Goal: Information Seeking & Learning: Learn about a topic

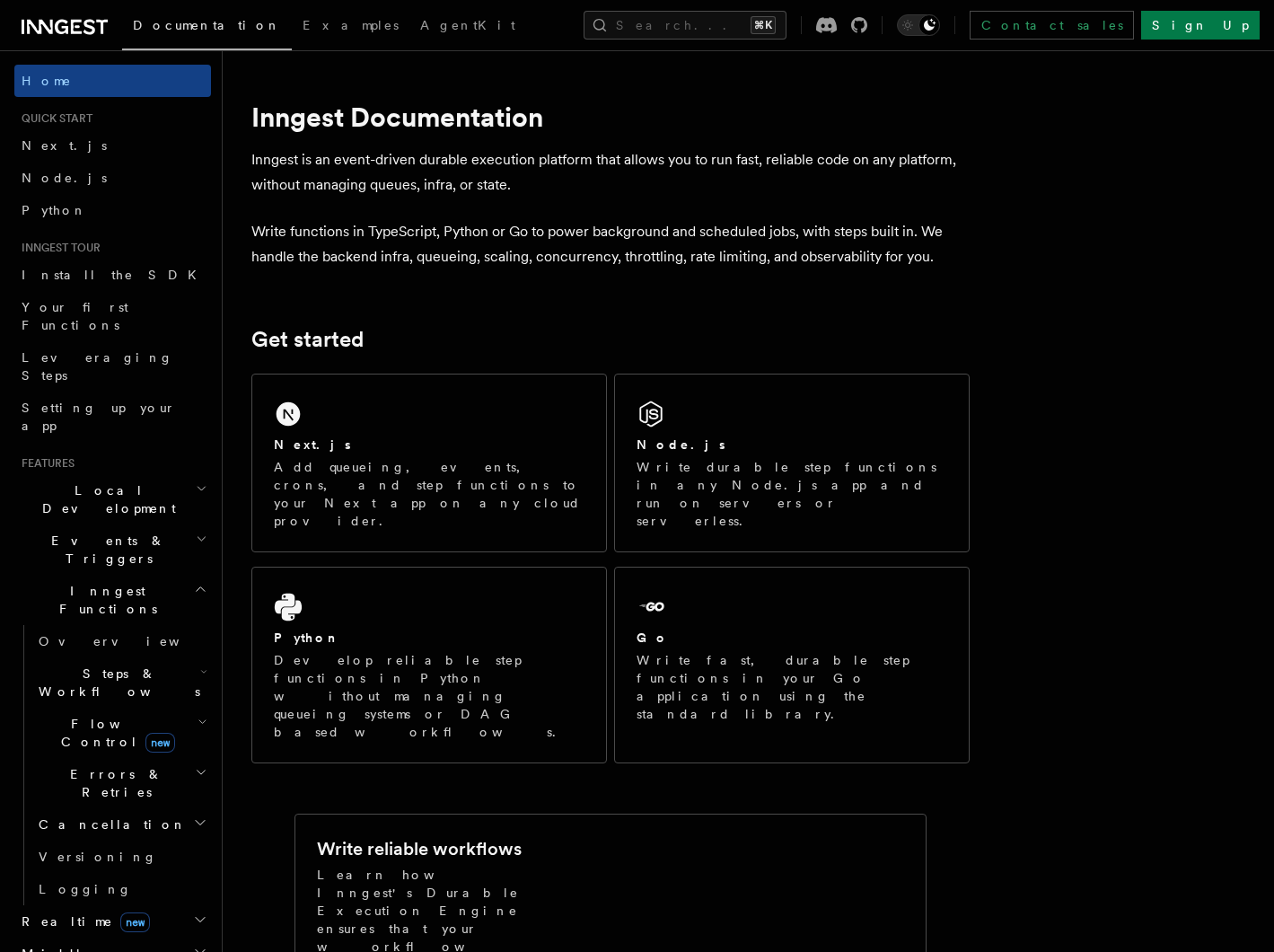
click at [140, 474] on h2 "Local Development" at bounding box center [113, 499] width 197 height 50
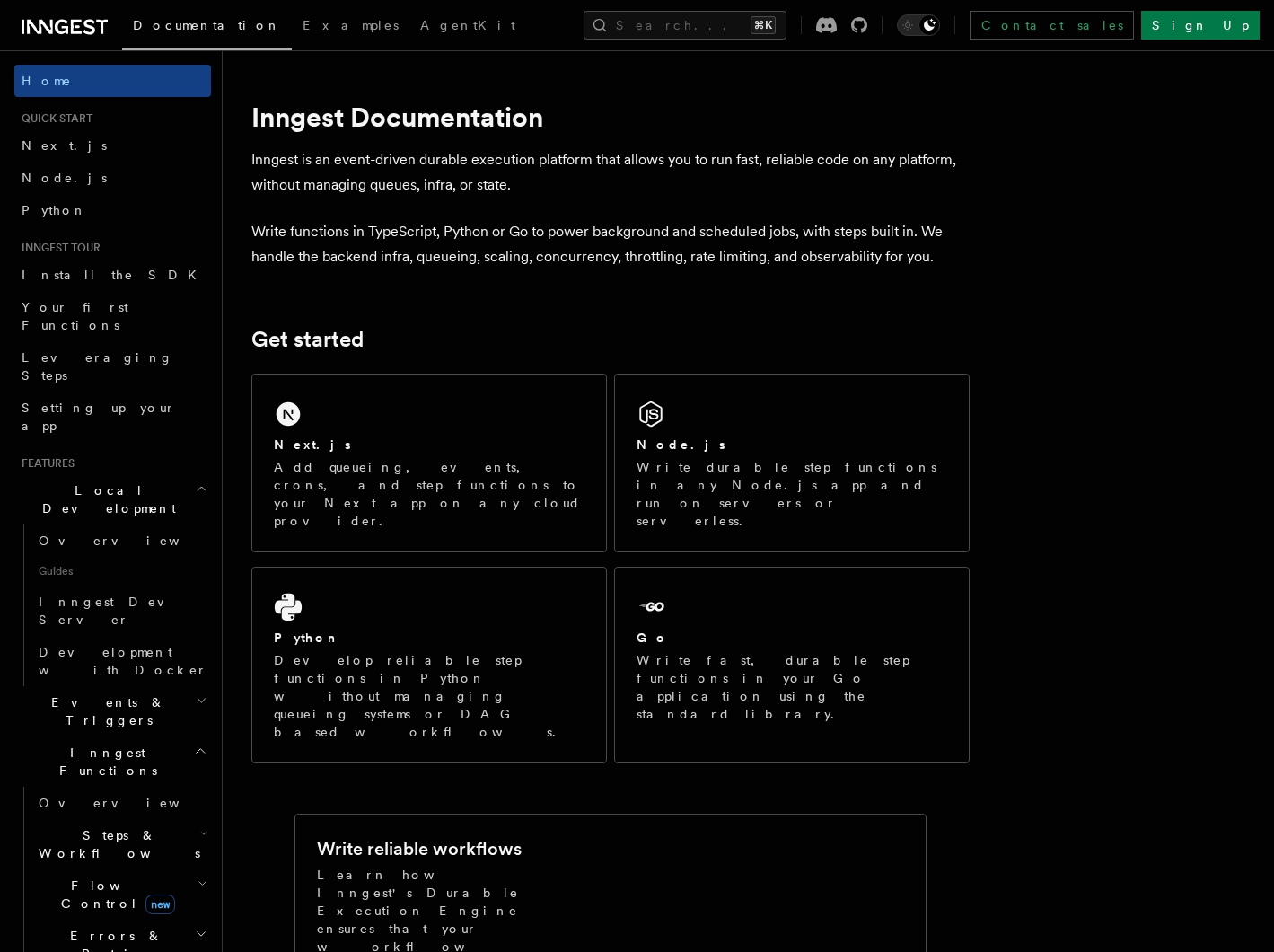
click at [103, 694] on span "Events & Triggers" at bounding box center [104, 711] width 181 height 36
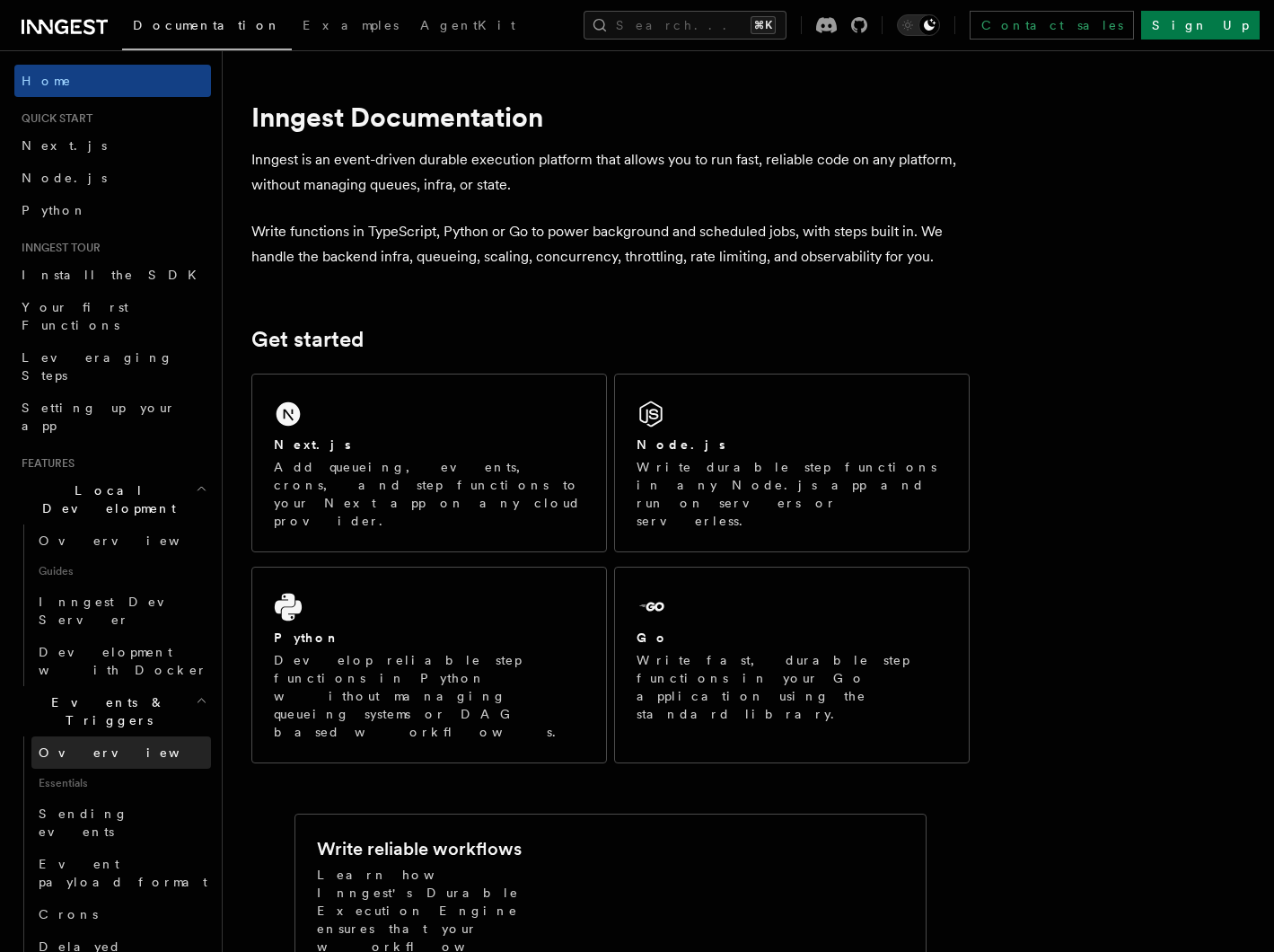
click at [97, 736] on link "Overview" at bounding box center [121, 752] width 179 height 33
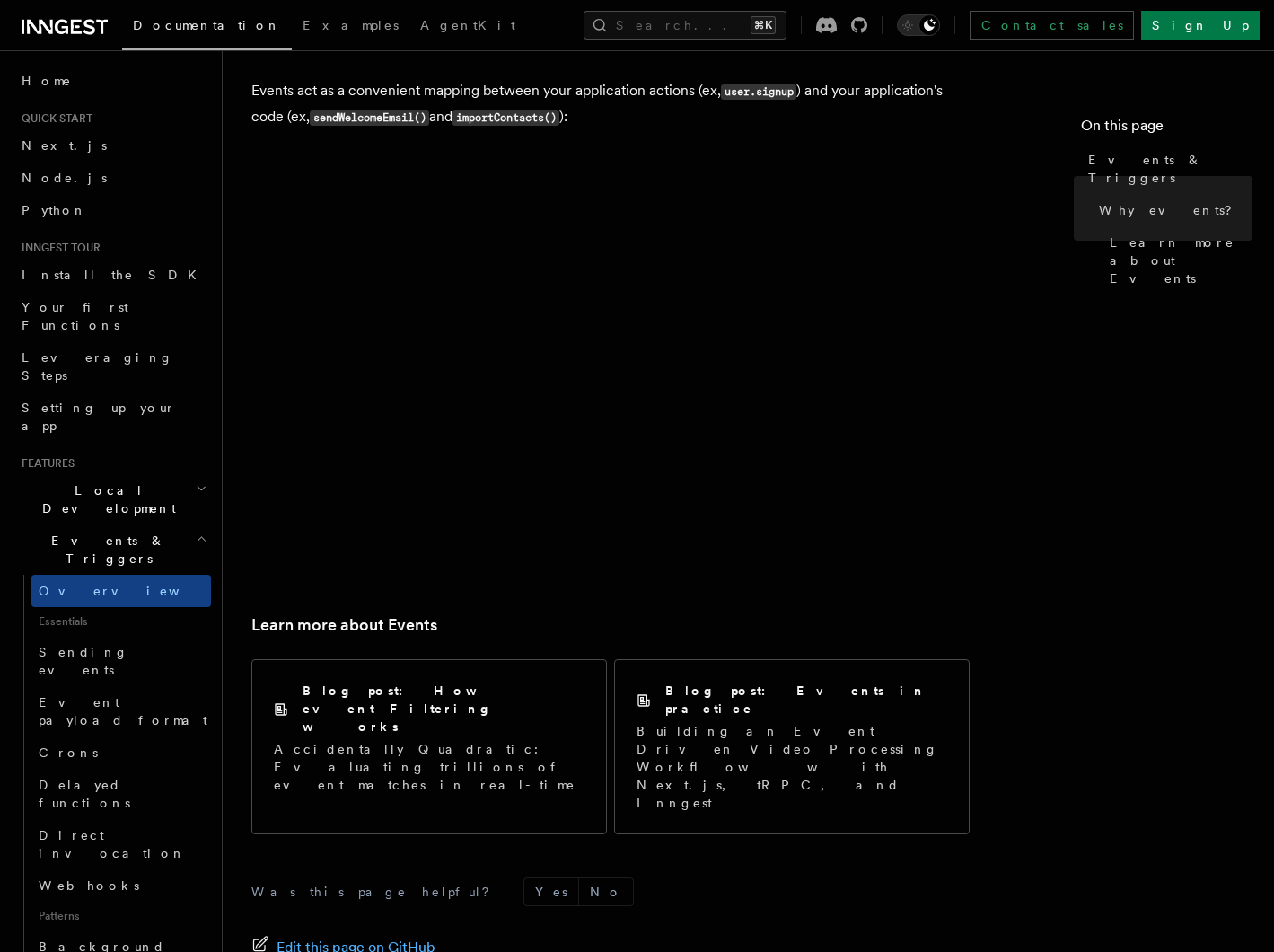
scroll to position [1000, 0]
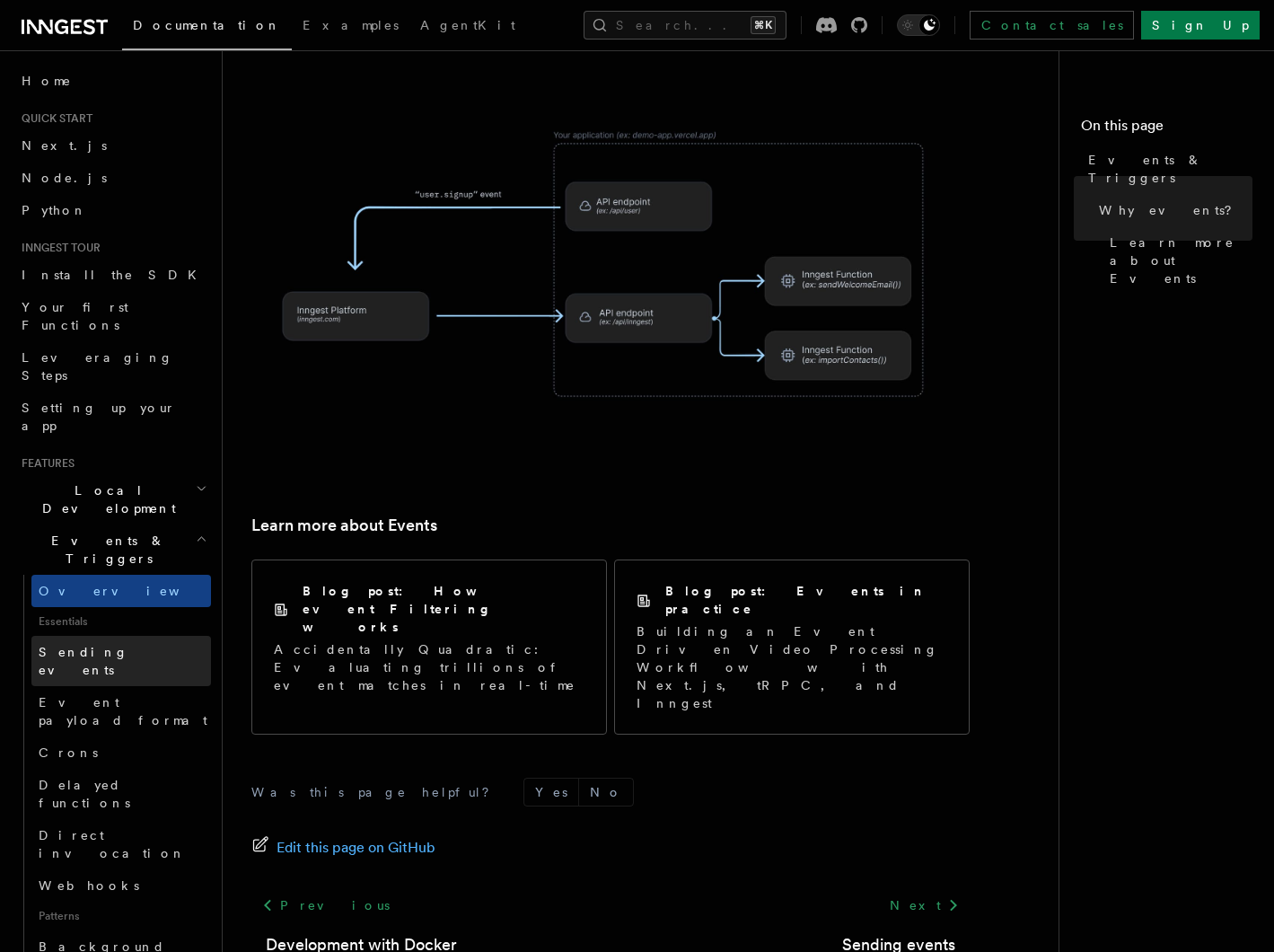
click at [126, 636] on link "Sending events" at bounding box center [121, 661] width 179 height 50
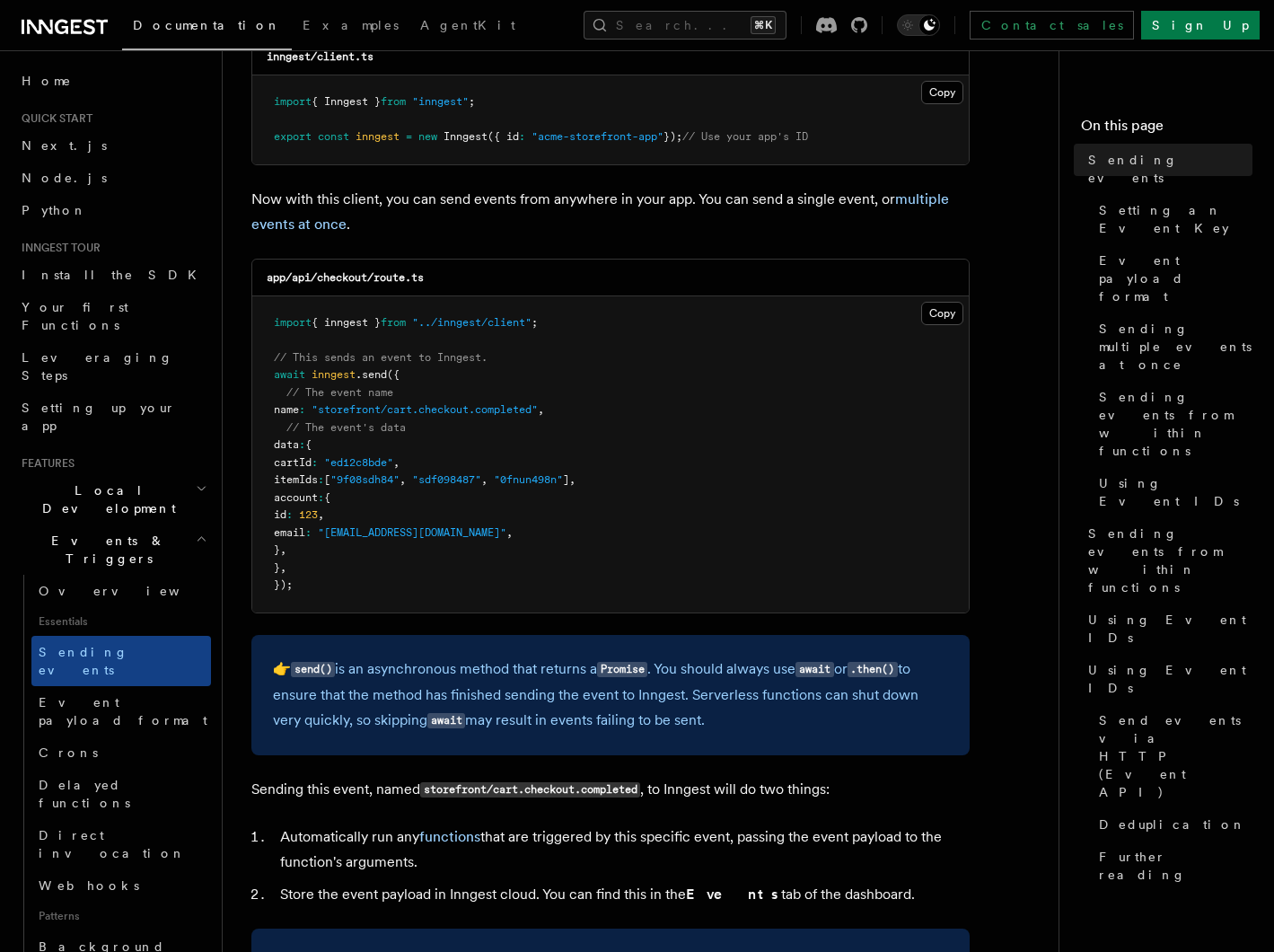
scroll to position [335, 0]
click at [117, 695] on span "Event payload format" at bounding box center [124, 711] width 169 height 33
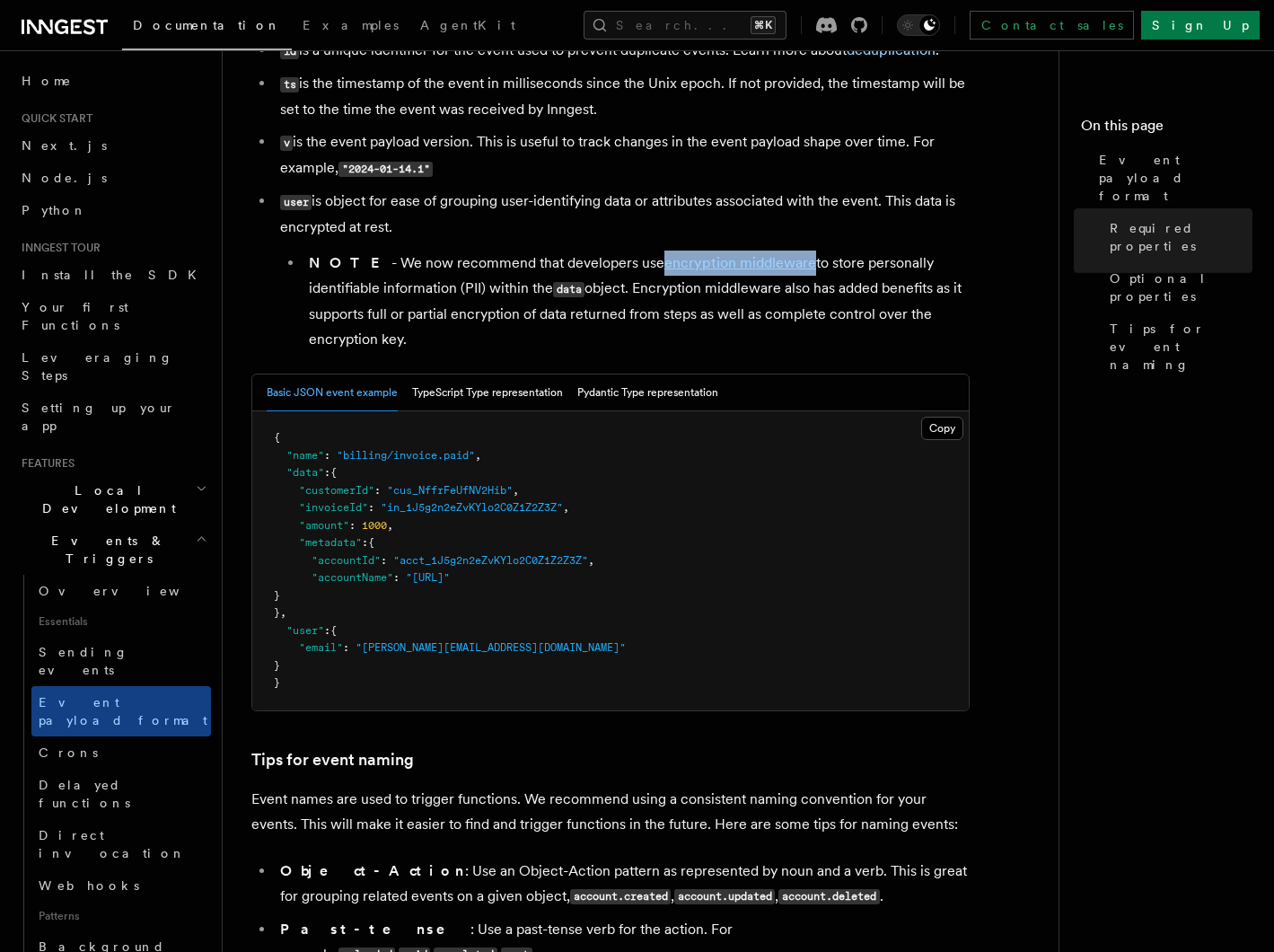
scroll to position [501, 0]
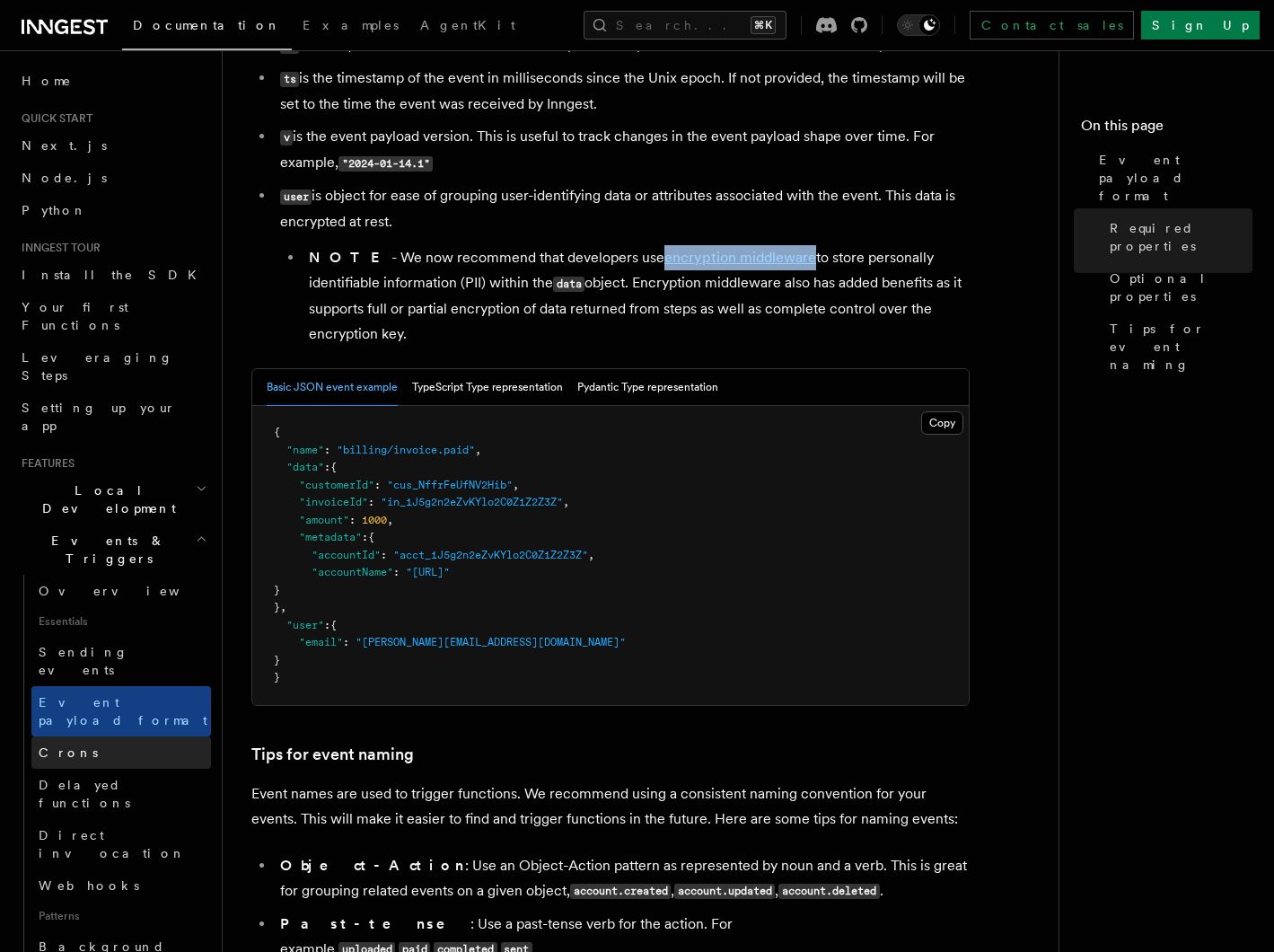
click at [107, 736] on link "Crons" at bounding box center [121, 752] width 179 height 33
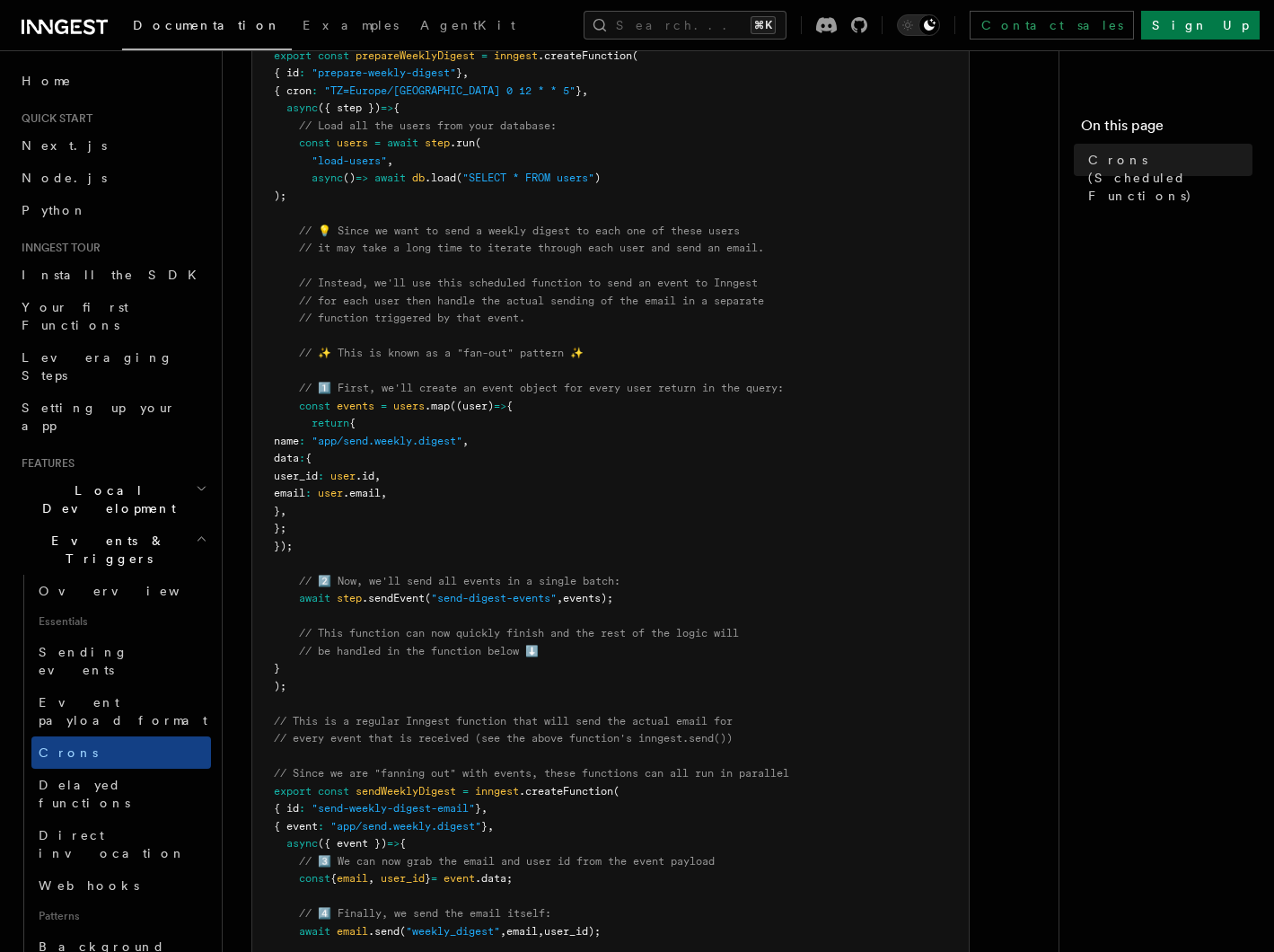
scroll to position [406, 0]
click at [117, 775] on span "Delayed functions" at bounding box center [125, 793] width 172 height 36
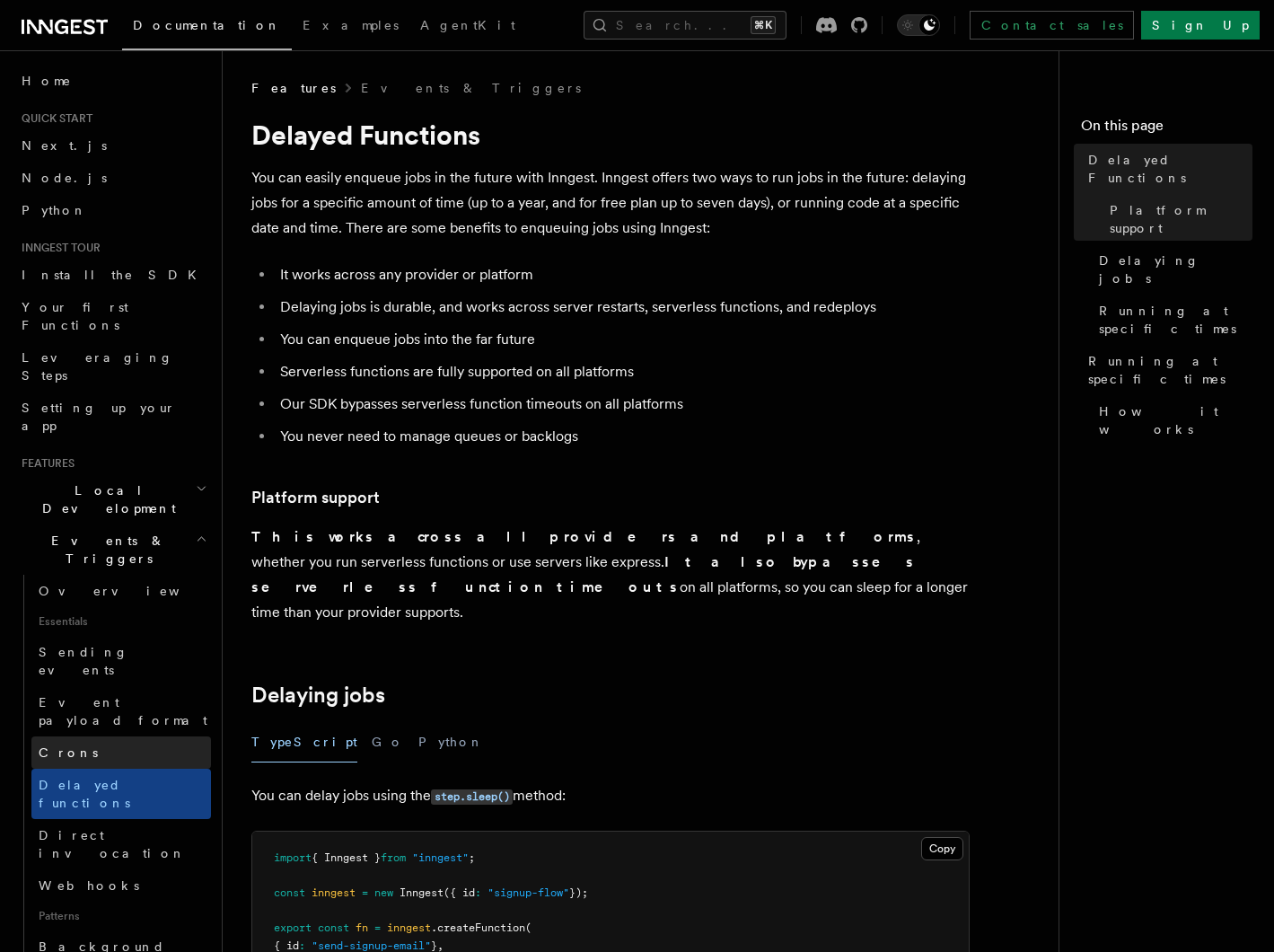
click at [117, 736] on link "Crons" at bounding box center [121, 752] width 179 height 33
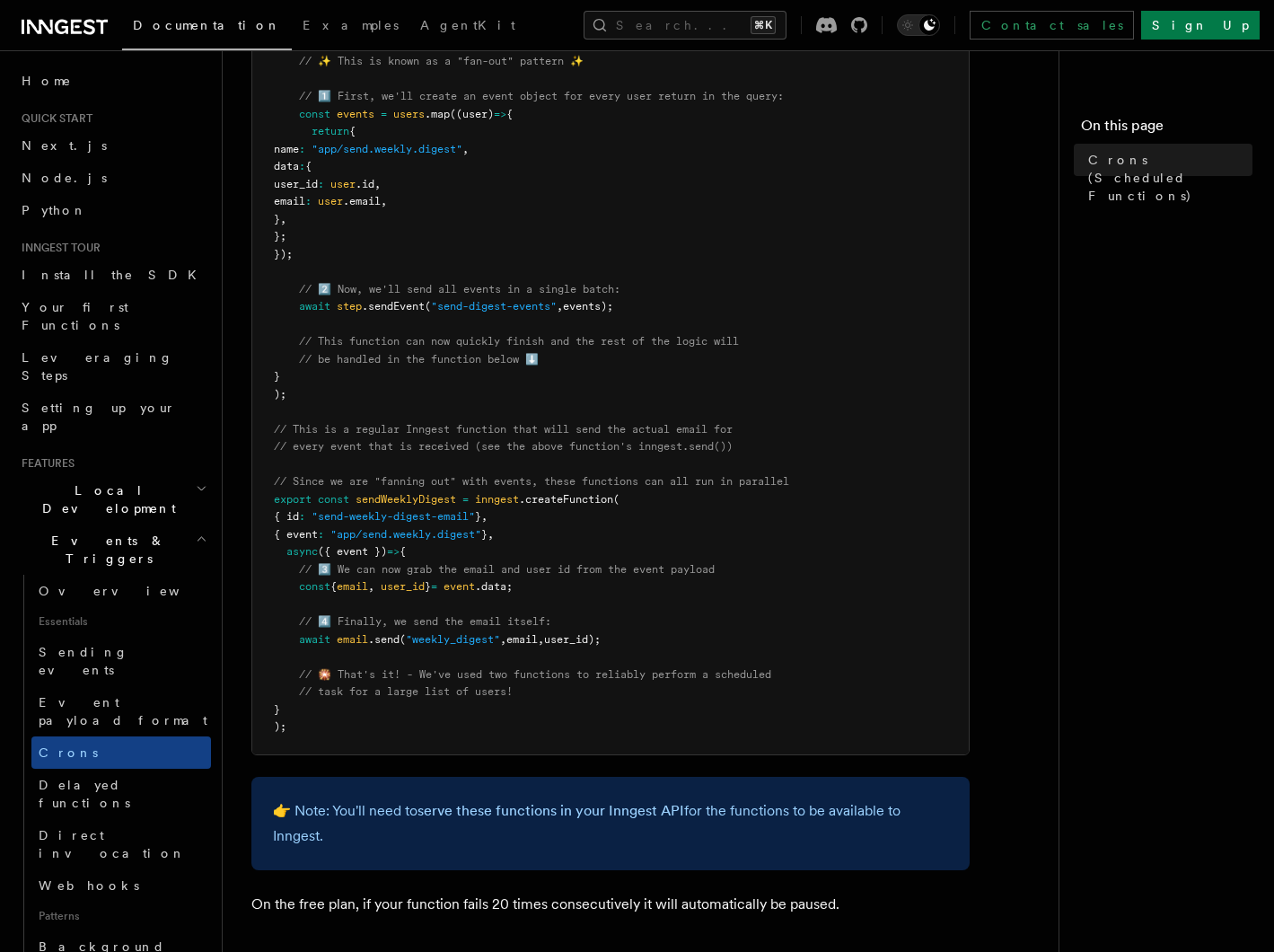
scroll to position [698, 0]
click at [119, 777] on span "Delayed functions" at bounding box center [85, 793] width 92 height 33
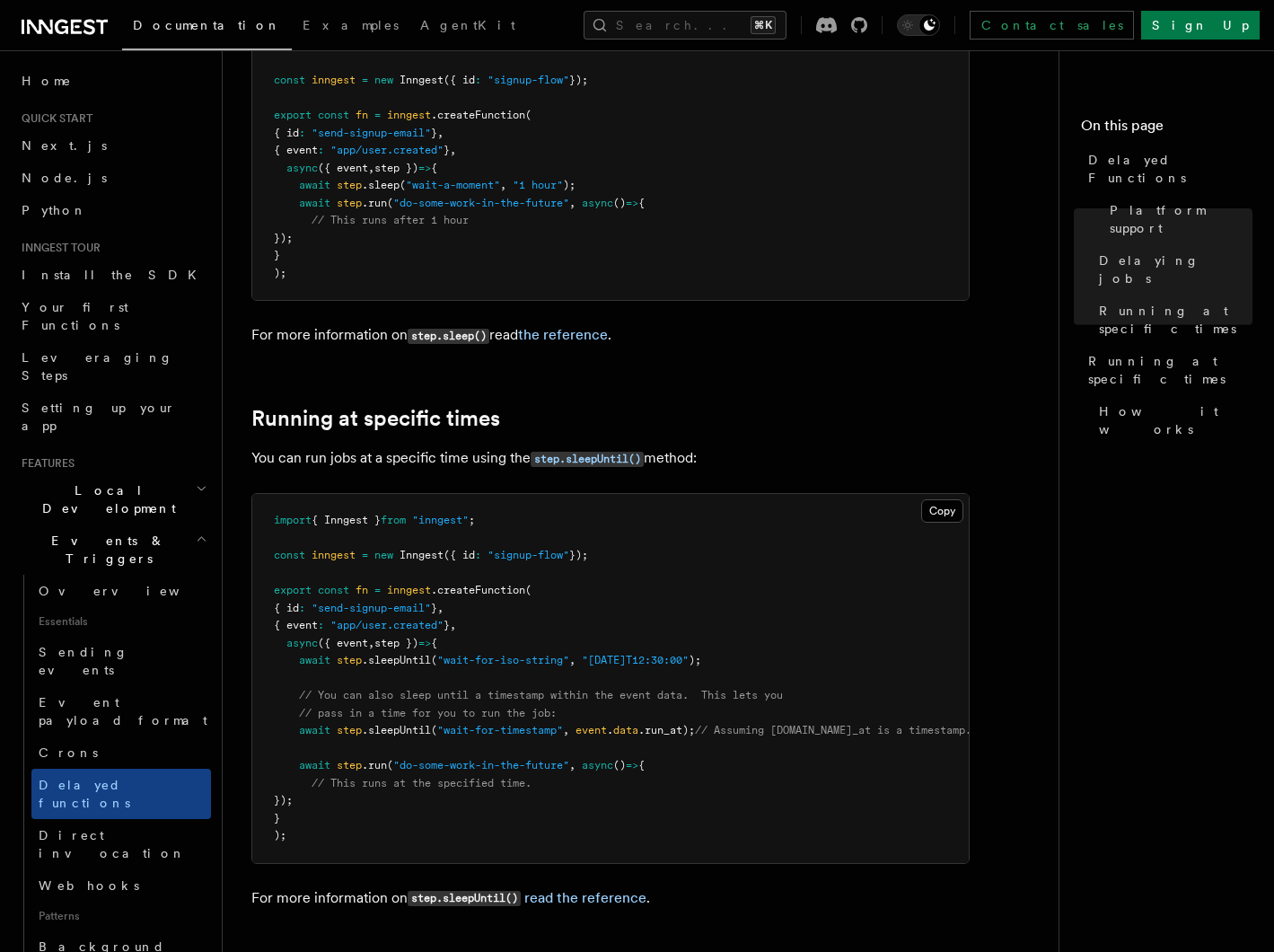
scroll to position [813, 0]
click at [86, 826] on span "Direct invocation" at bounding box center [125, 844] width 172 height 36
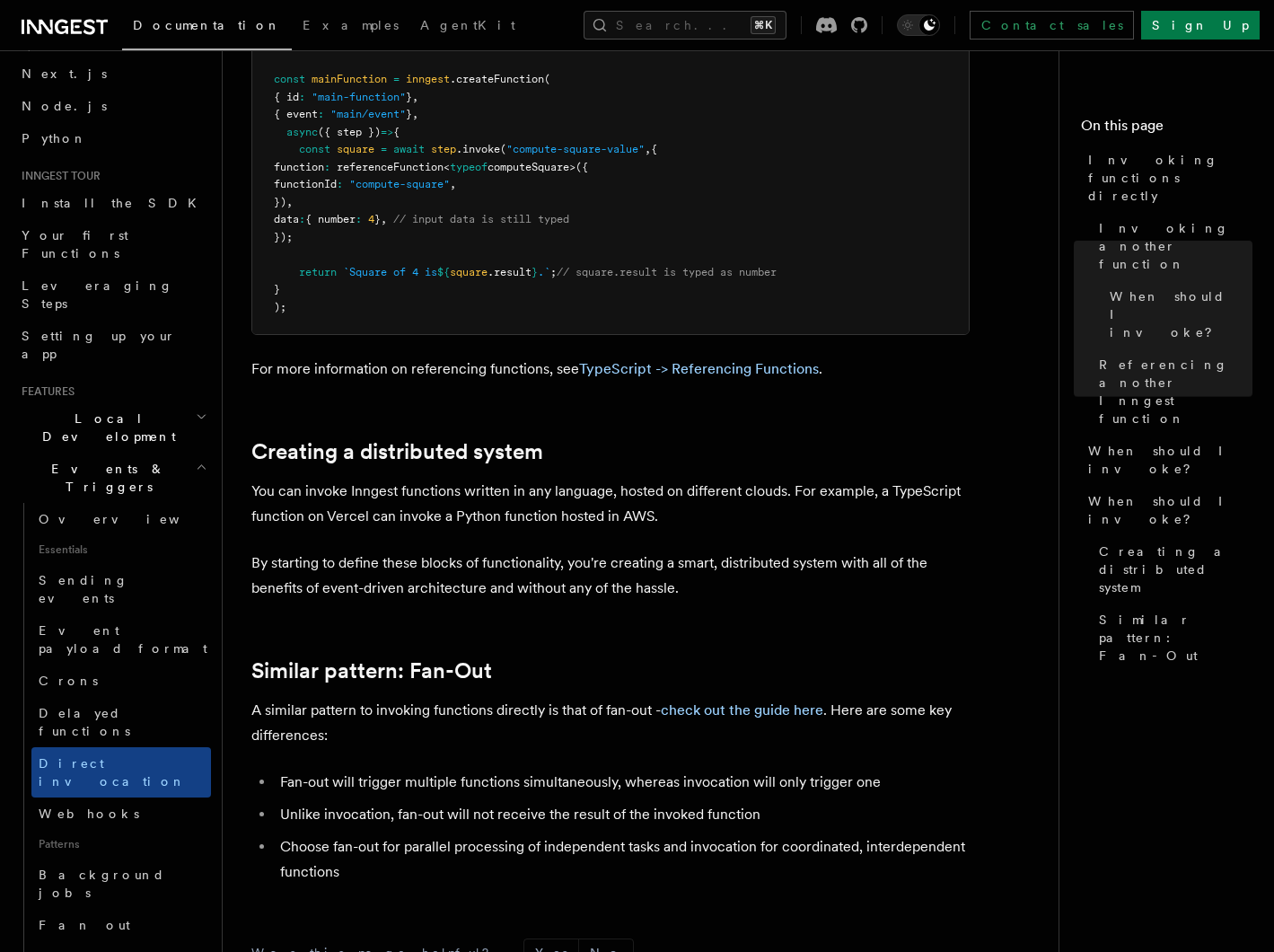
scroll to position [2103, 0]
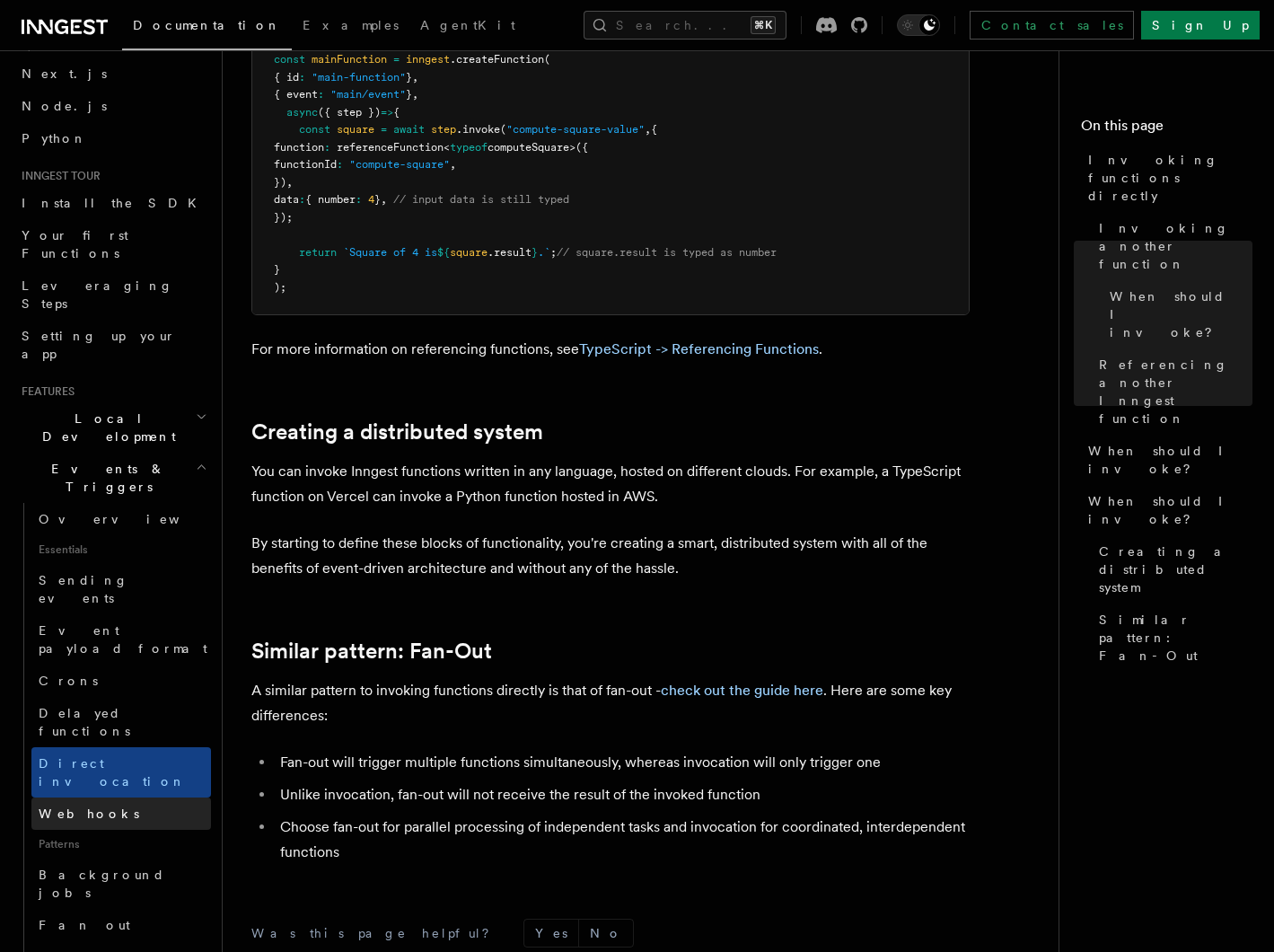
click at [104, 798] on link "Webhooks" at bounding box center [121, 813] width 179 height 33
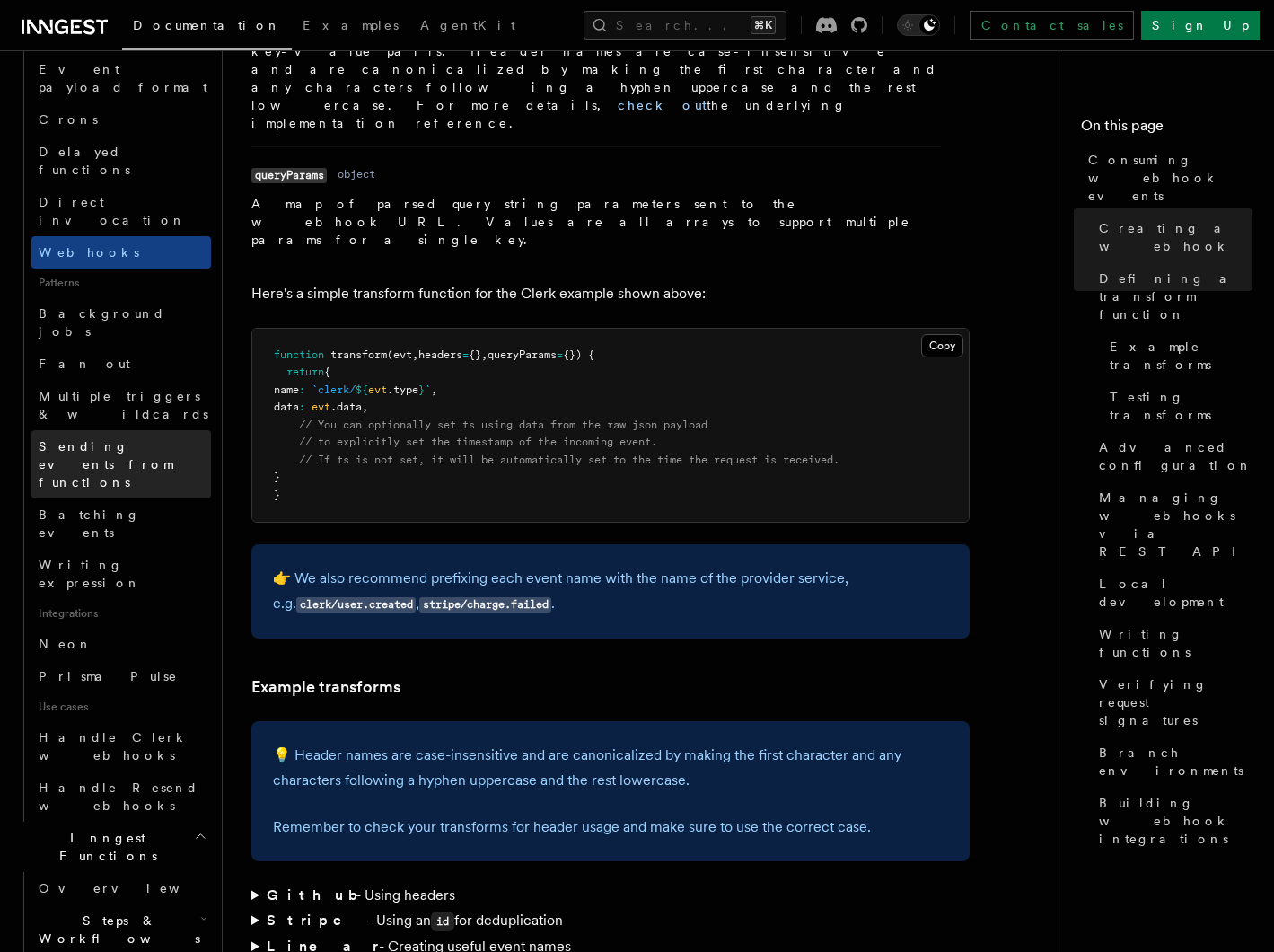
scroll to position [649, 0]
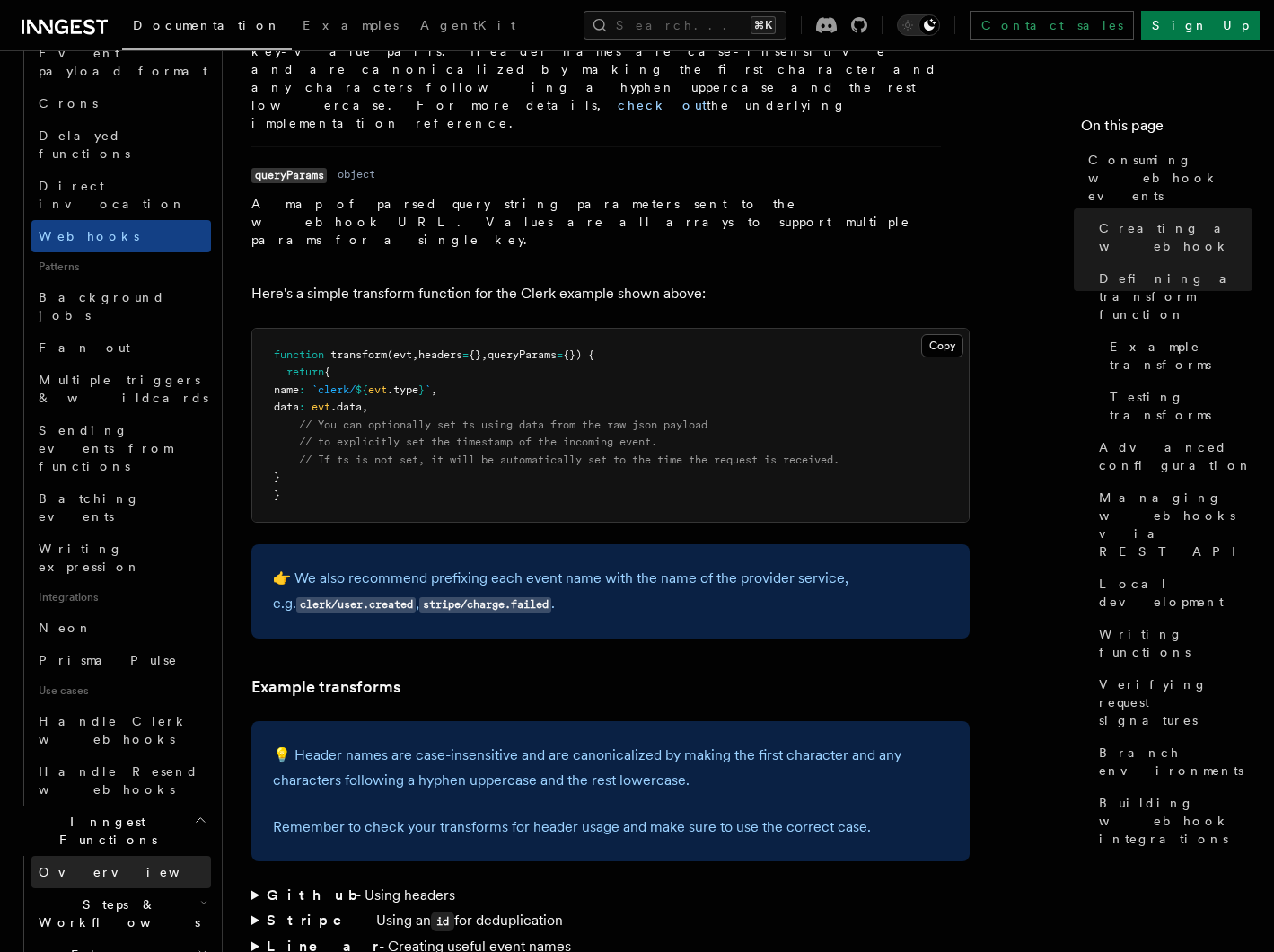
click at [112, 855] on link "Overview" at bounding box center [121, 871] width 179 height 33
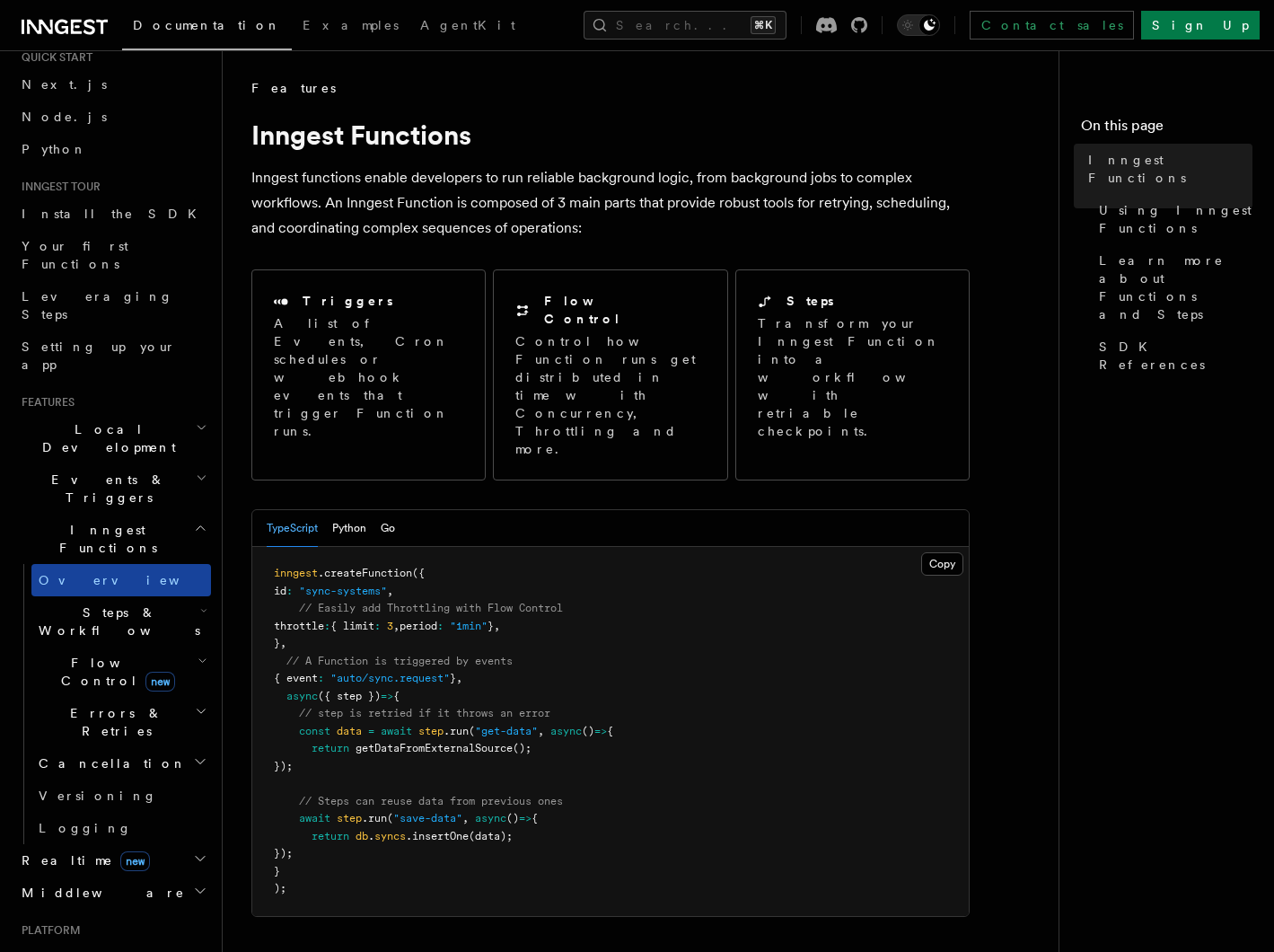
scroll to position [56, 0]
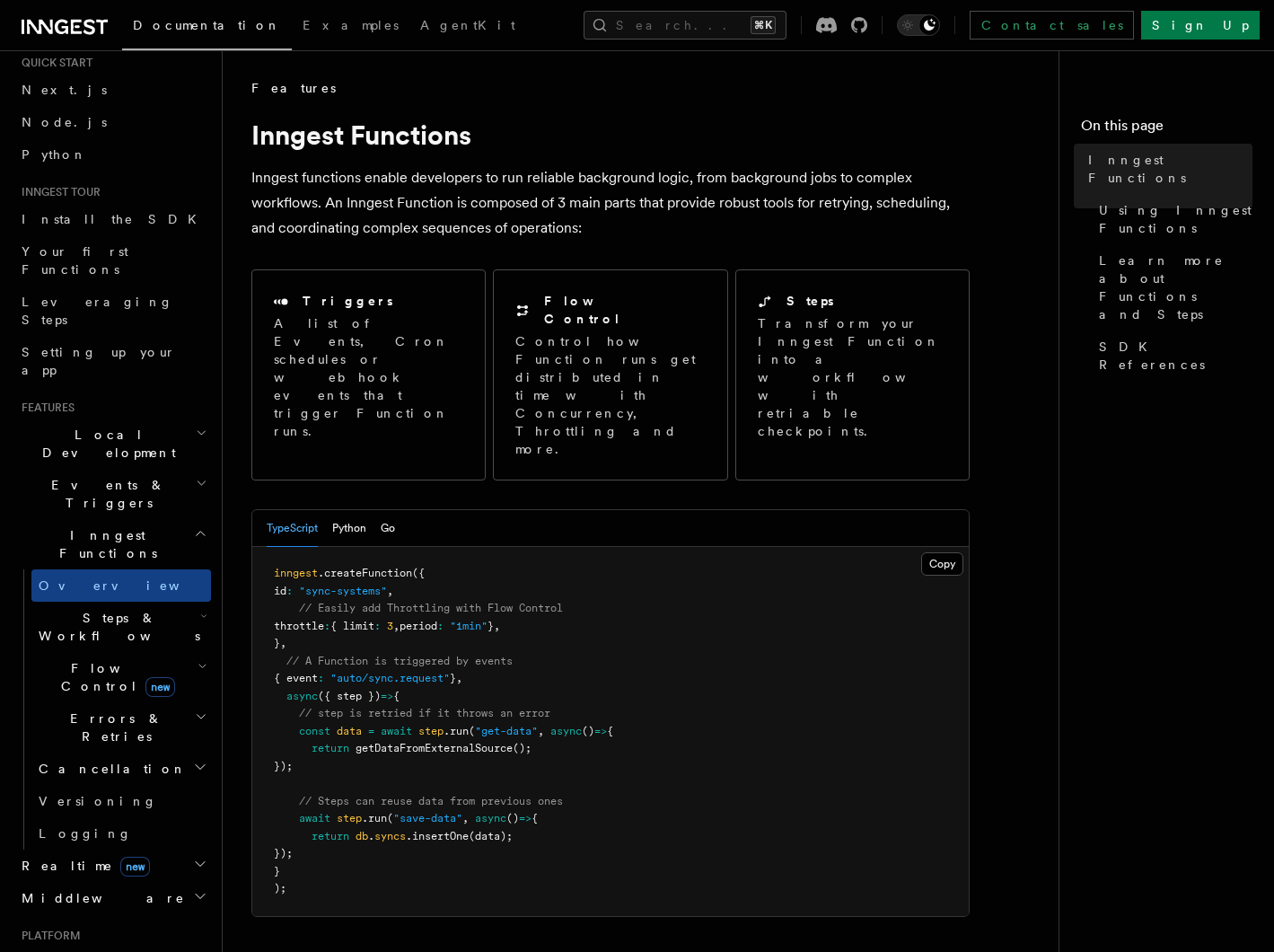
click at [118, 609] on span "Steps & Workflows" at bounding box center [116, 627] width 169 height 36
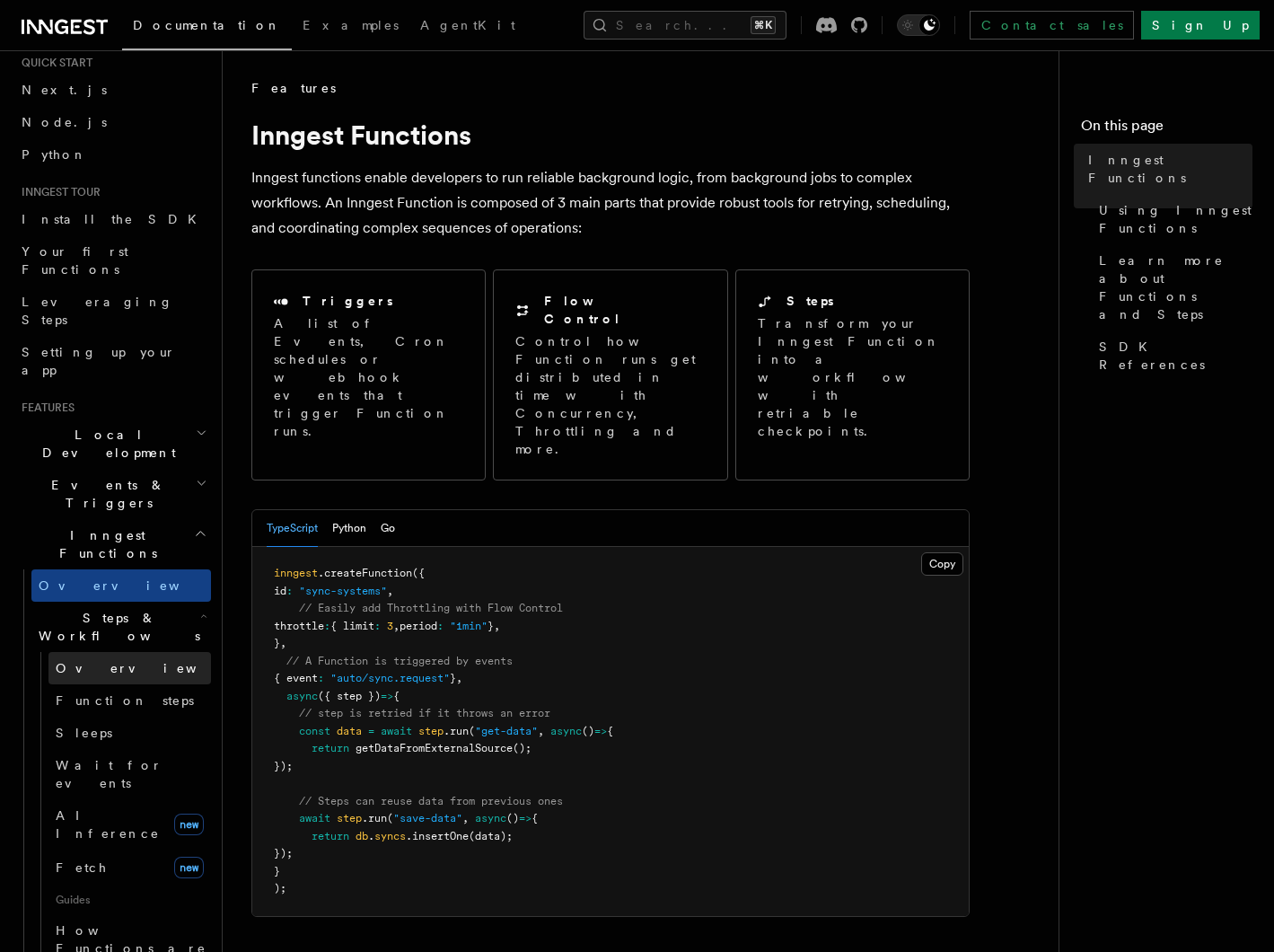
click at [100, 661] on span "Overview" at bounding box center [148, 668] width 185 height 14
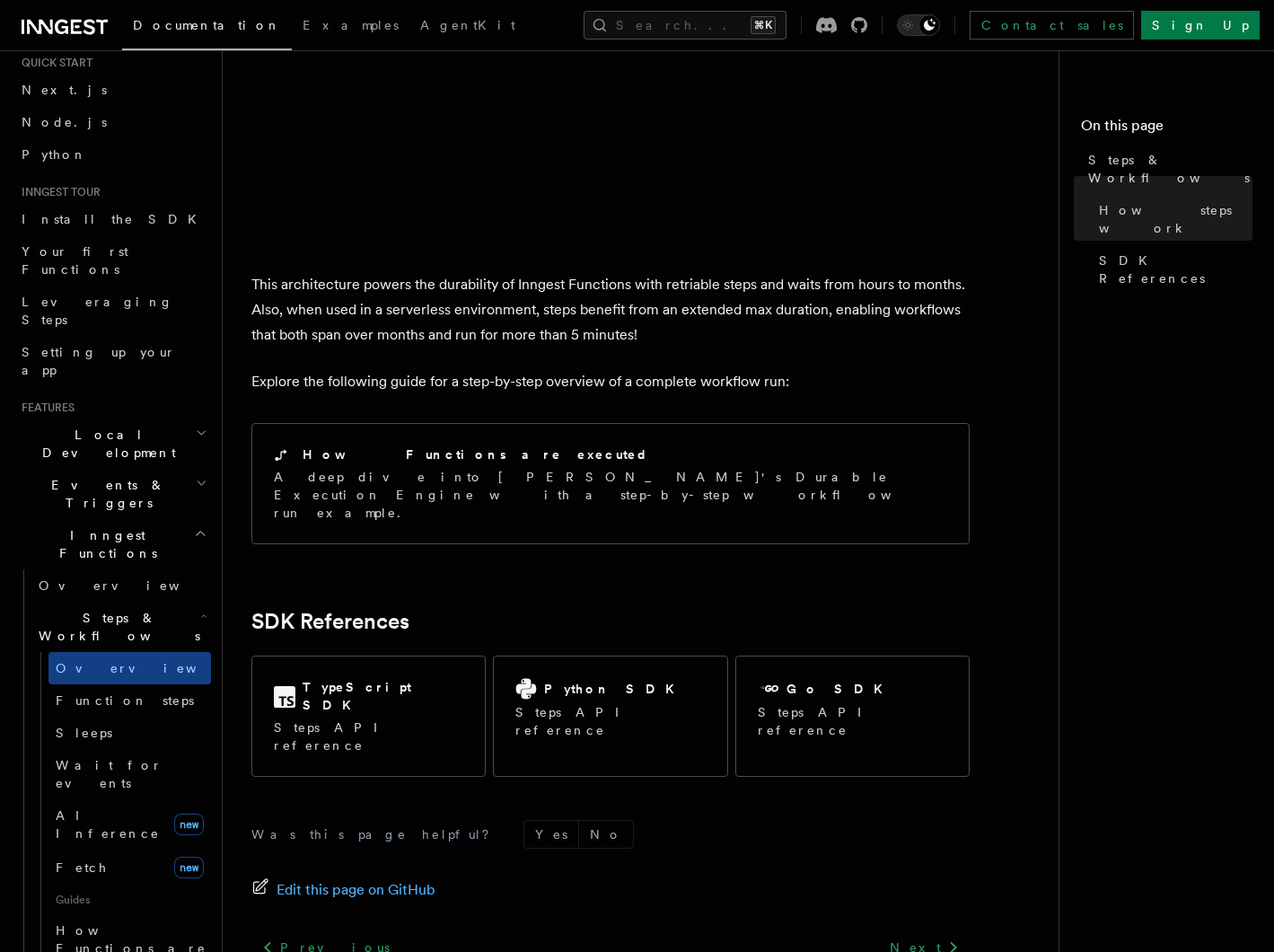
scroll to position [1669, 0]
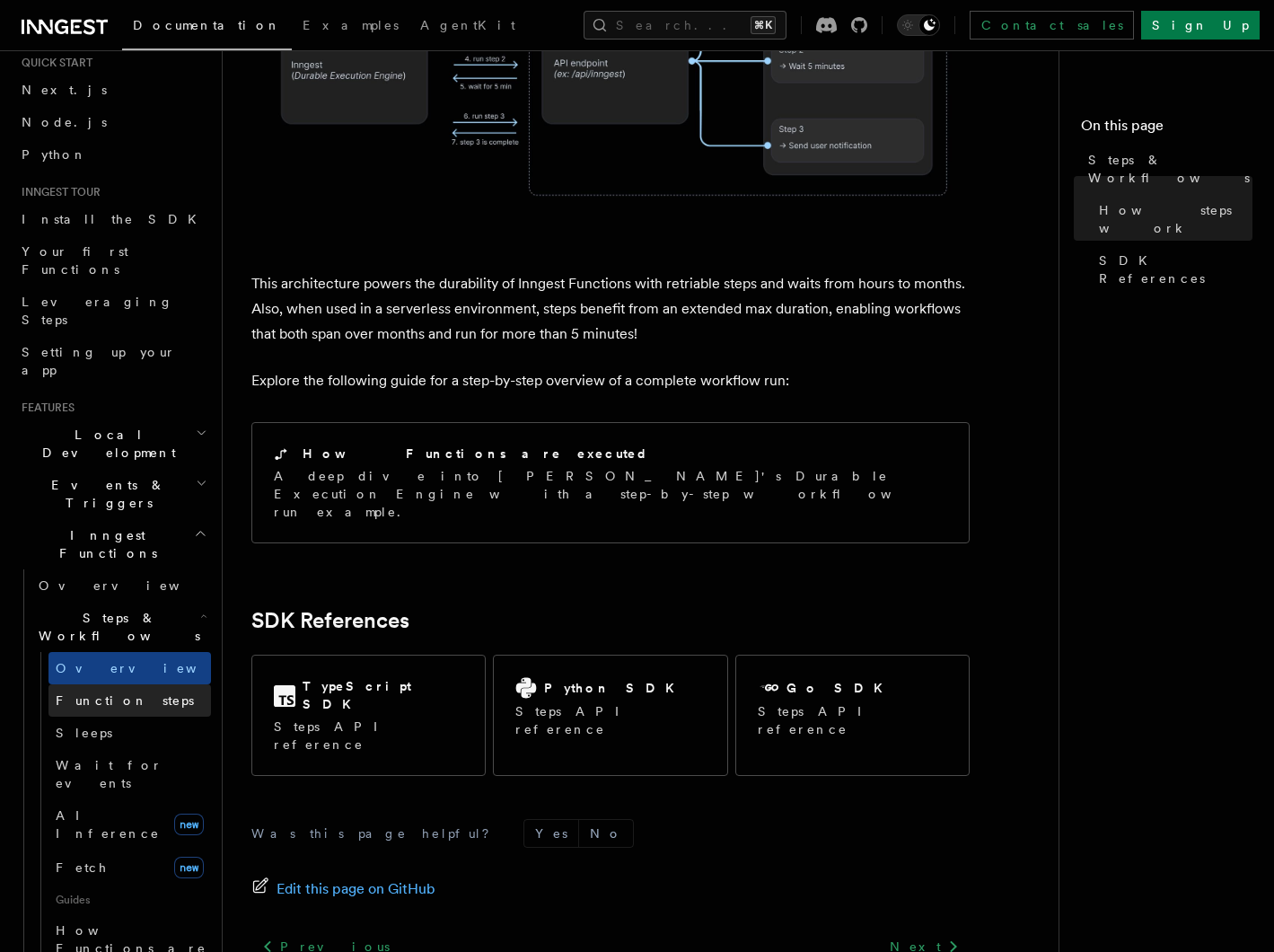
click at [120, 694] on span "Function steps" at bounding box center [125, 700] width 139 height 14
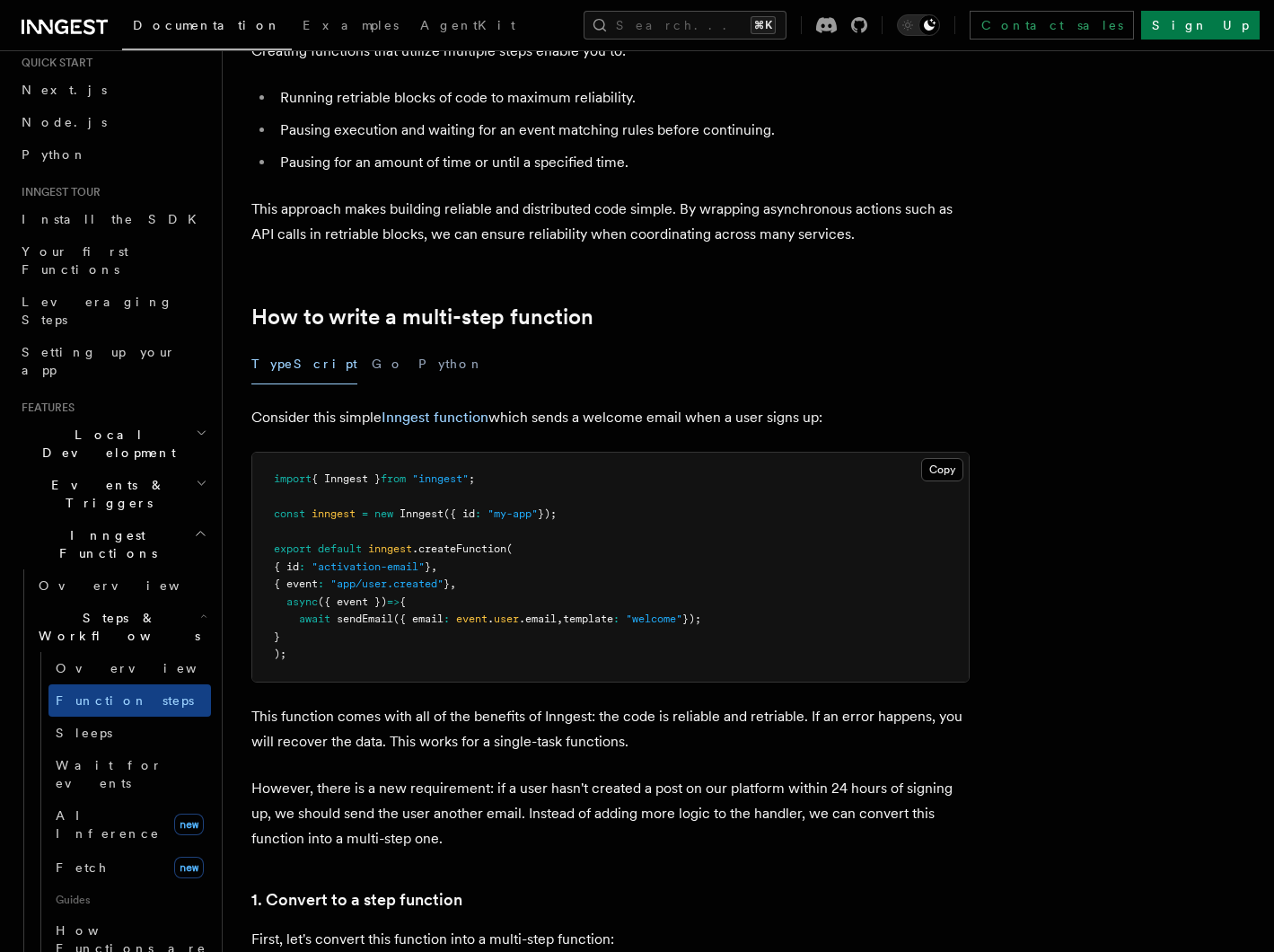
scroll to position [348, 0]
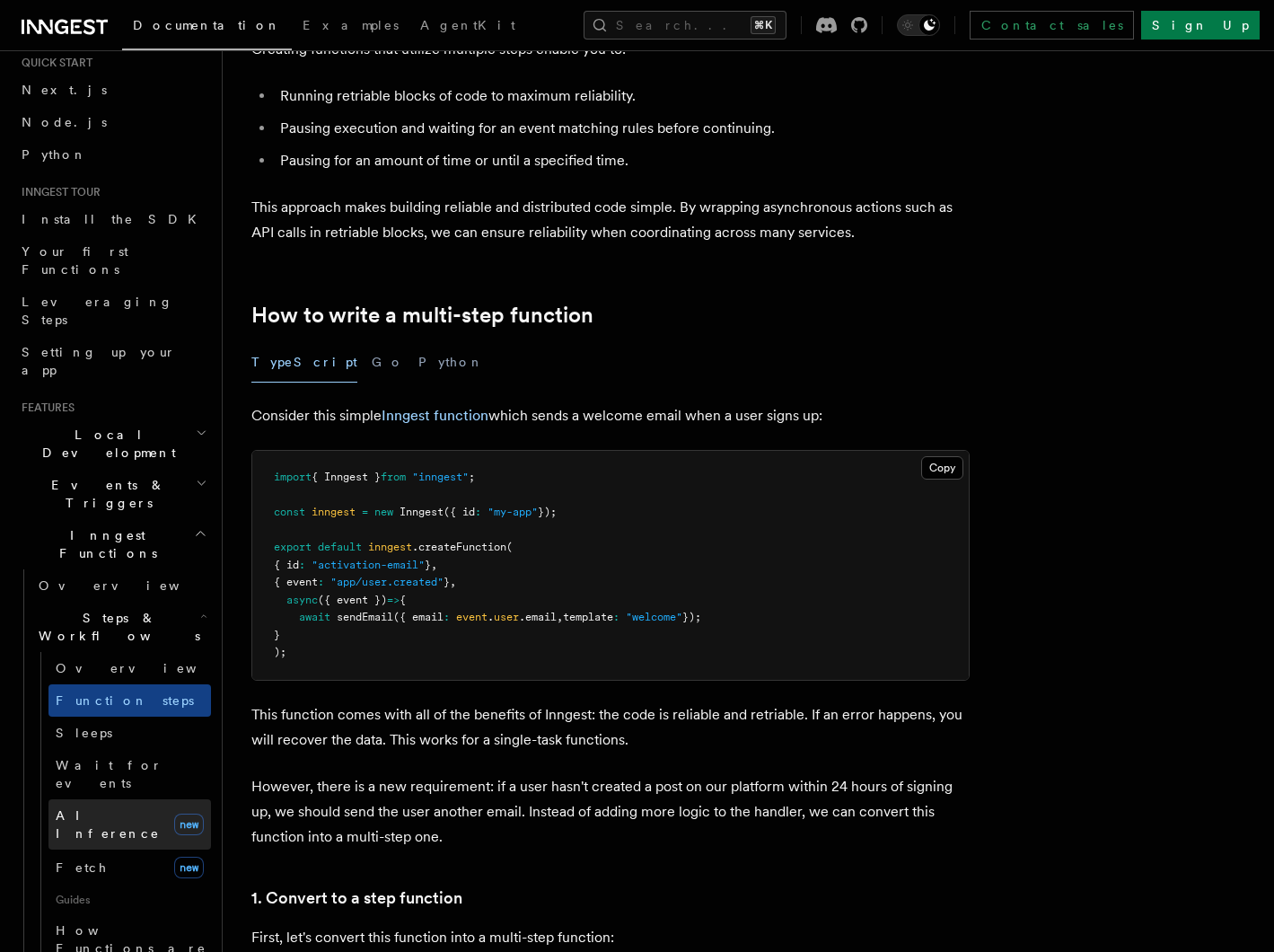
click at [99, 808] on span "AI Inference" at bounding box center [108, 824] width 104 height 33
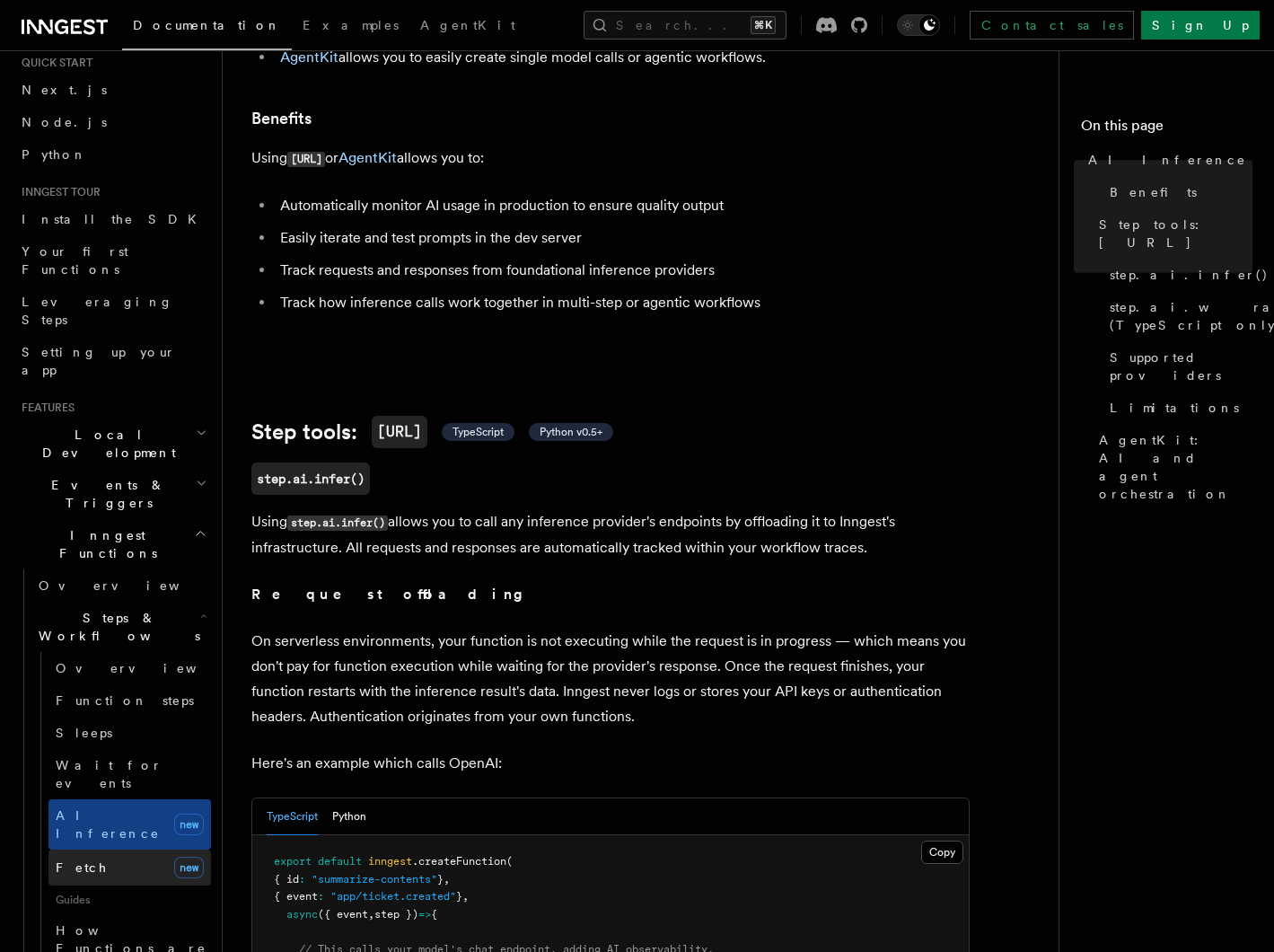
scroll to position [336, 0]
click at [143, 850] on link "Fetch new" at bounding box center [129, 867] width 163 height 36
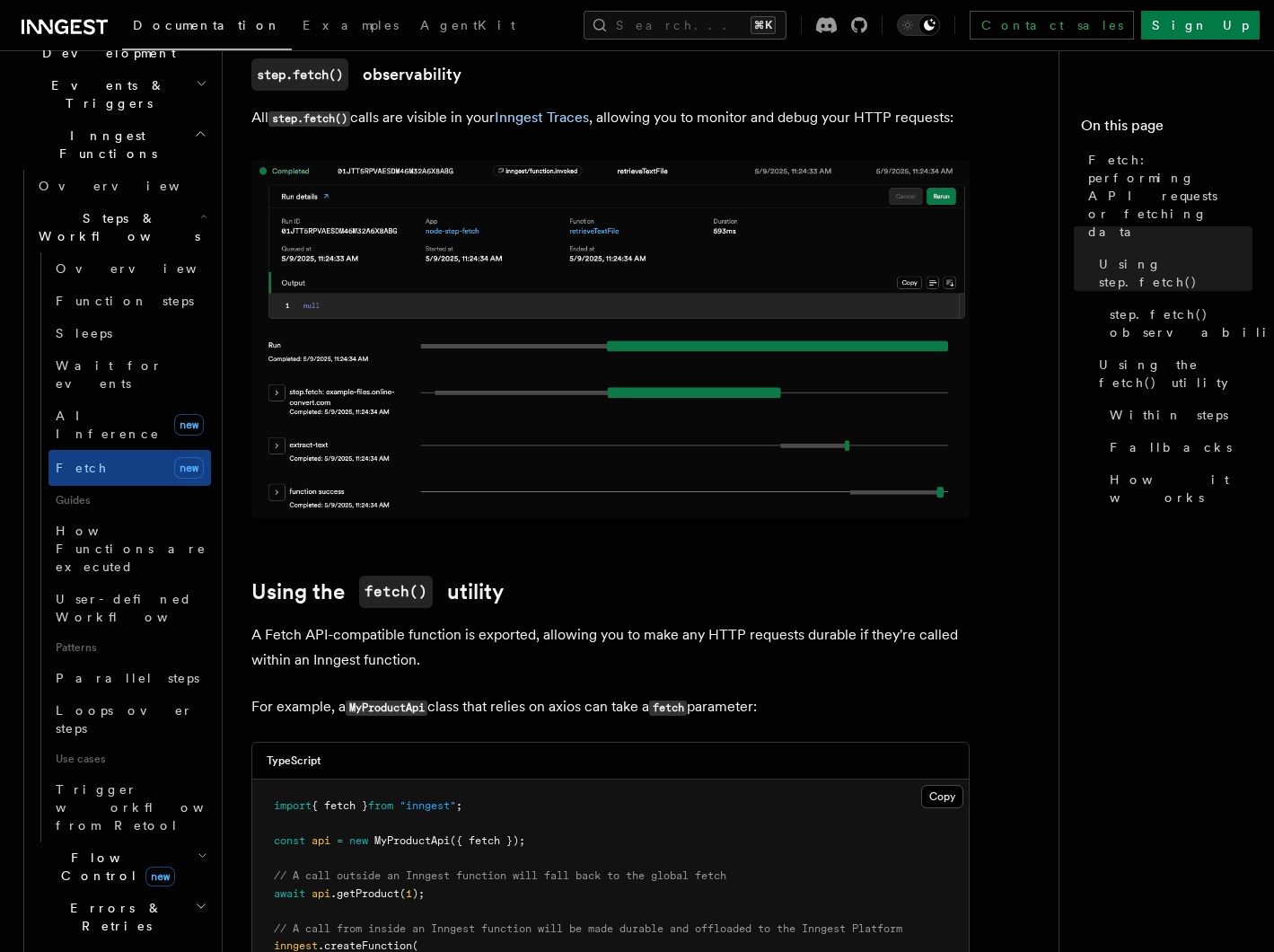
scroll to position [465, 0]
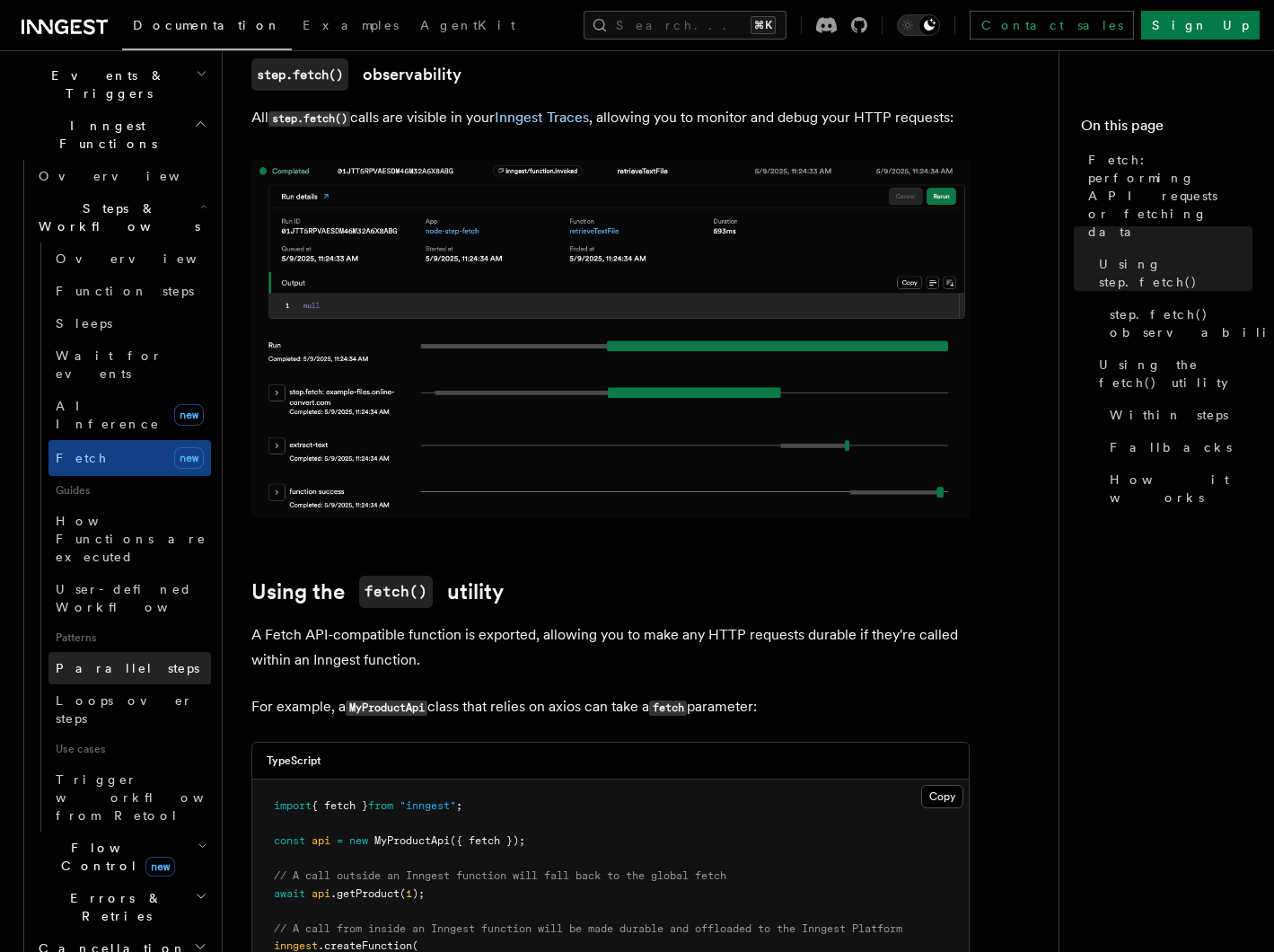
click at [127, 661] on span "Parallel steps" at bounding box center [127, 668] width 144 height 14
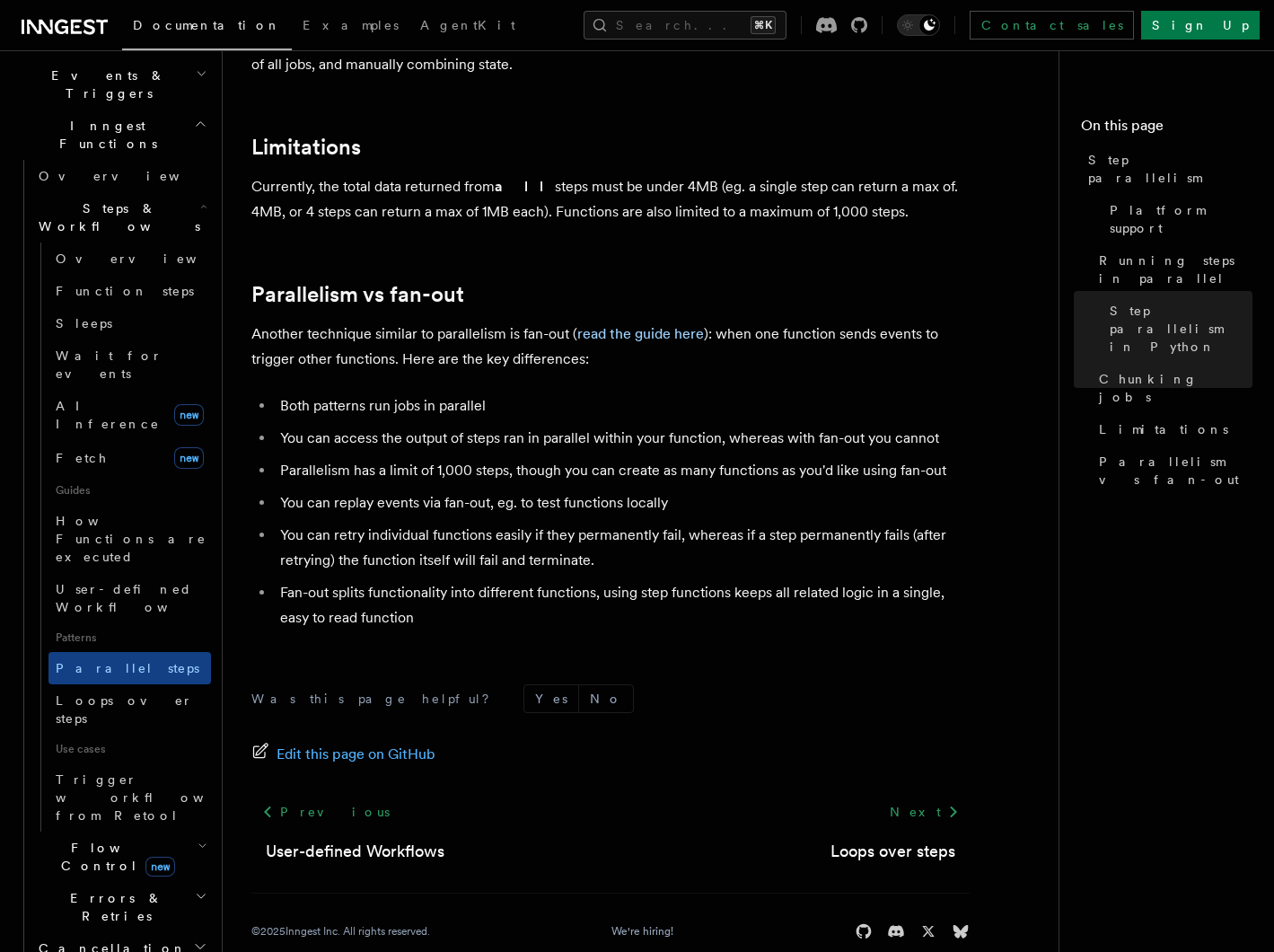
scroll to position [3101, 0]
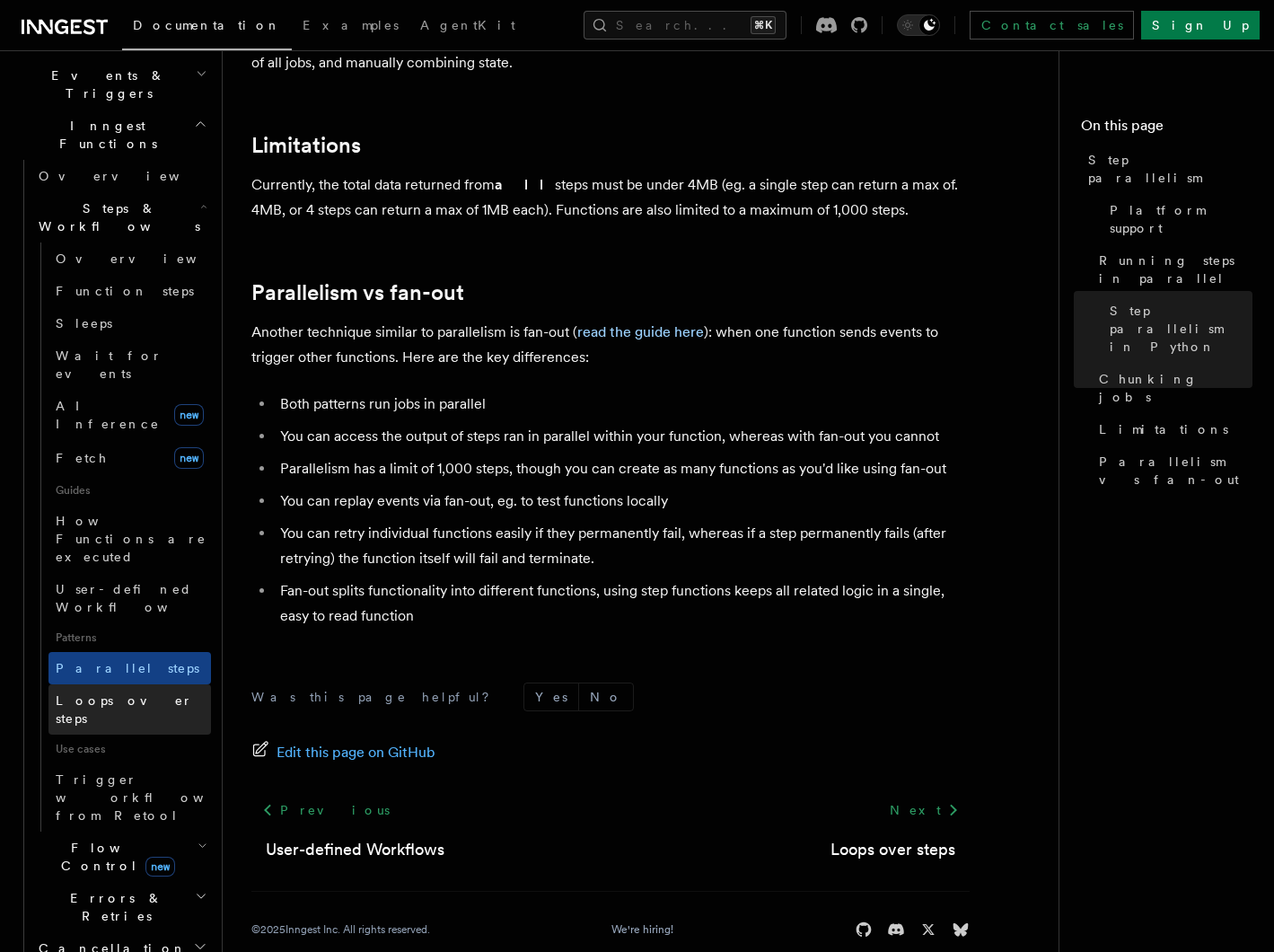
click at [118, 692] on span "Loops over steps" at bounding box center [133, 709] width 155 height 36
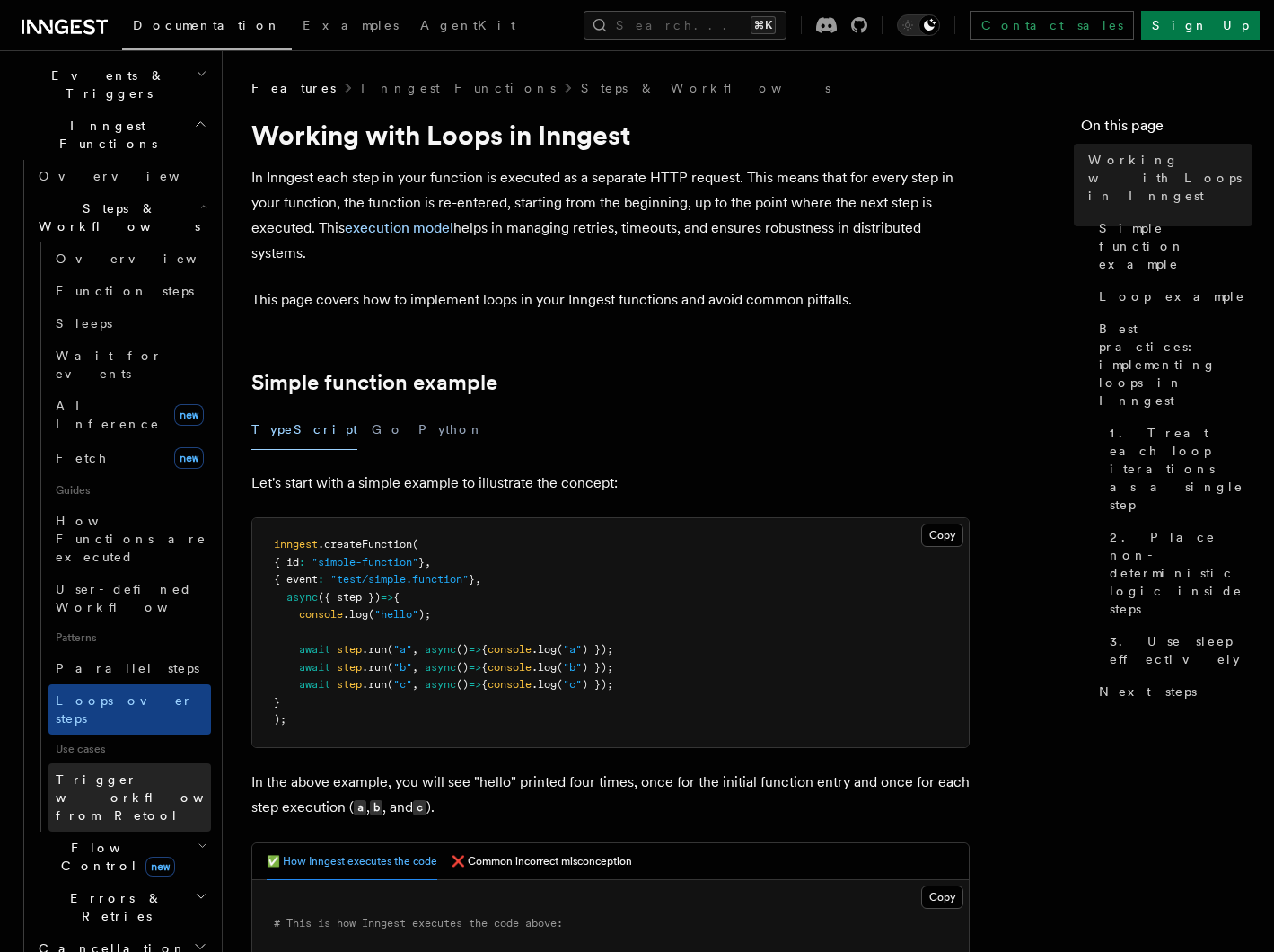
click at [110, 771] on span "Trigger workflows from Retool" at bounding box center [154, 798] width 197 height 54
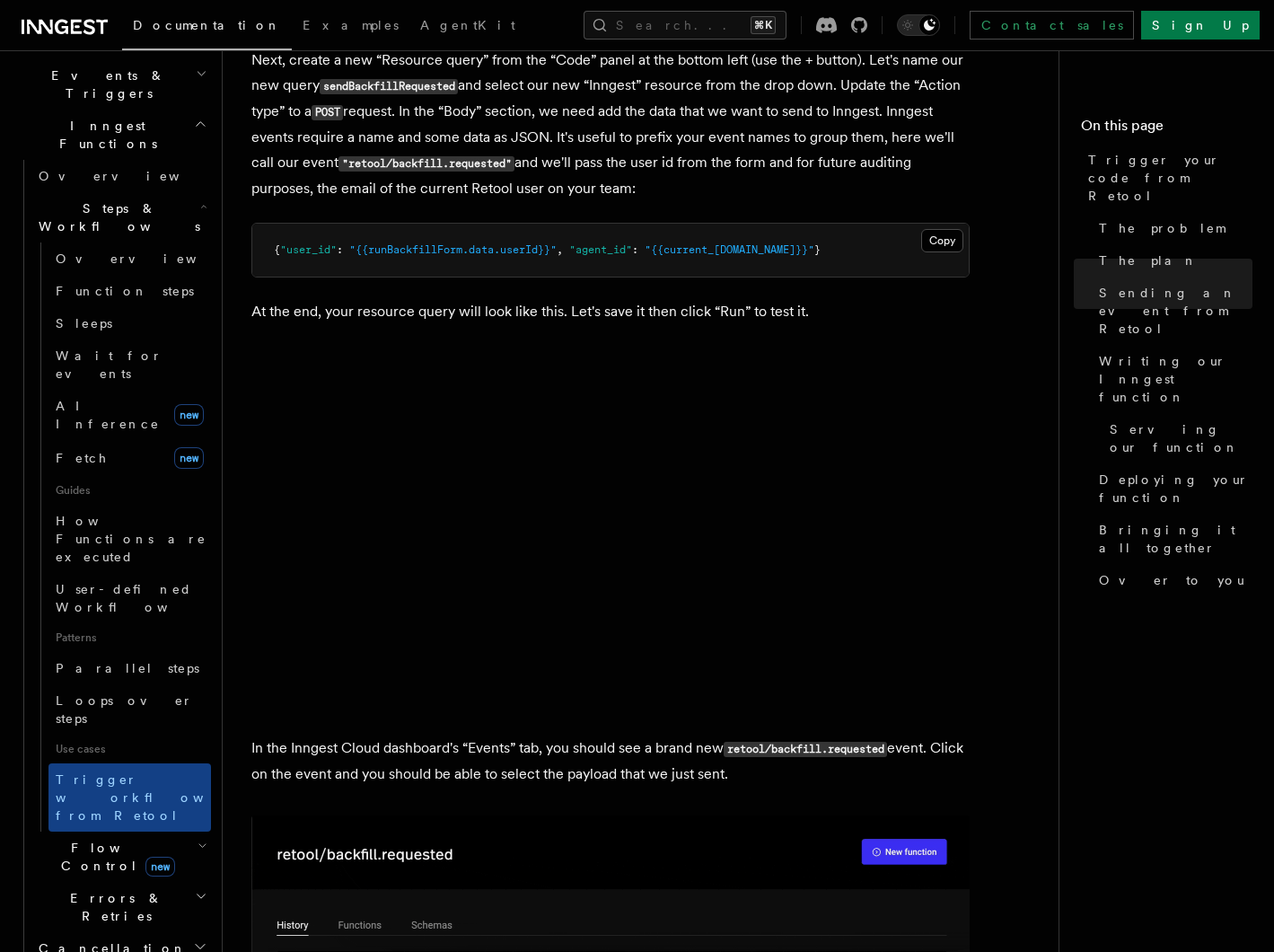
scroll to position [1903, 0]
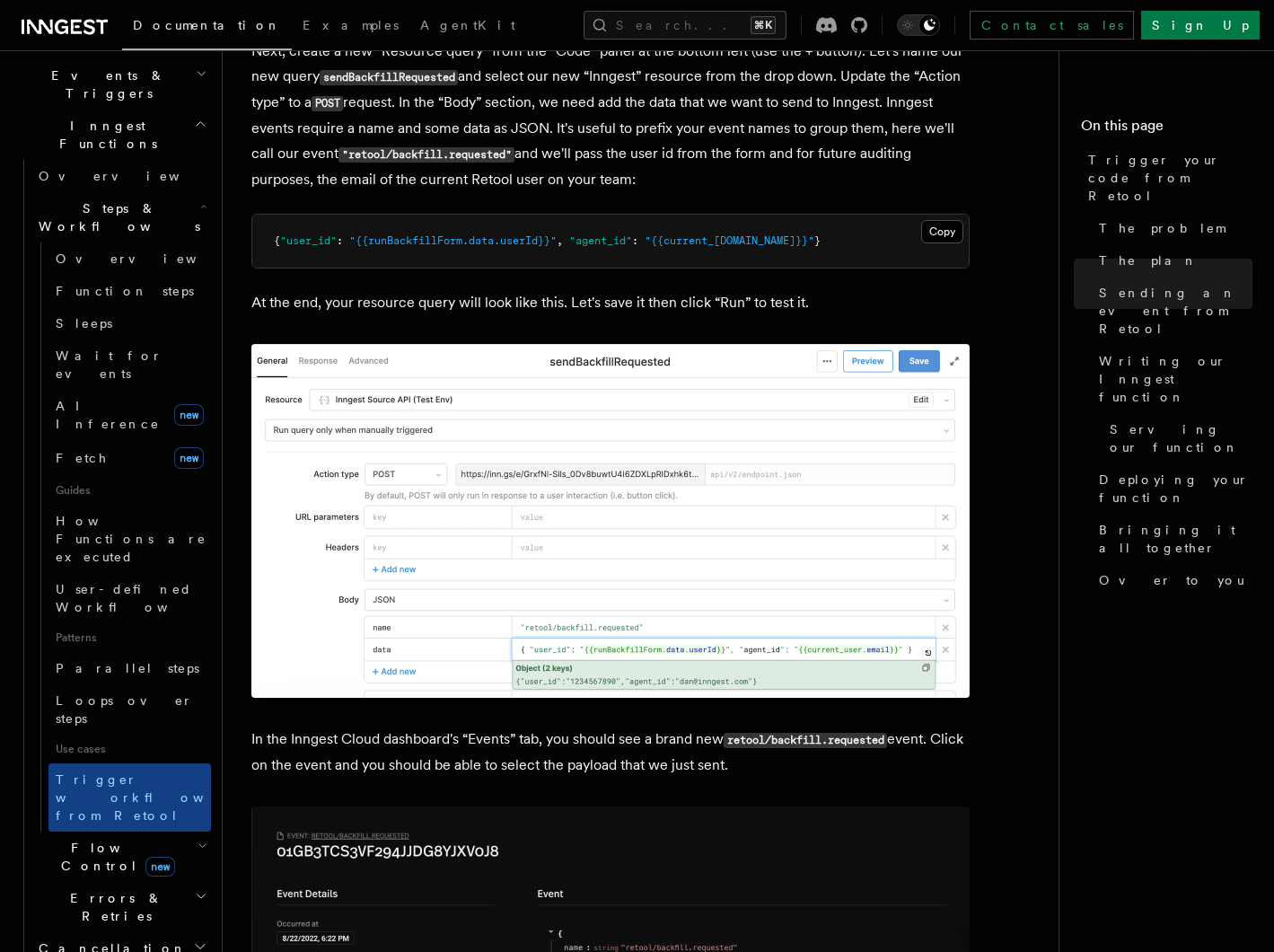
click at [79, 839] on span "Flow Control new" at bounding box center [114, 856] width 166 height 36
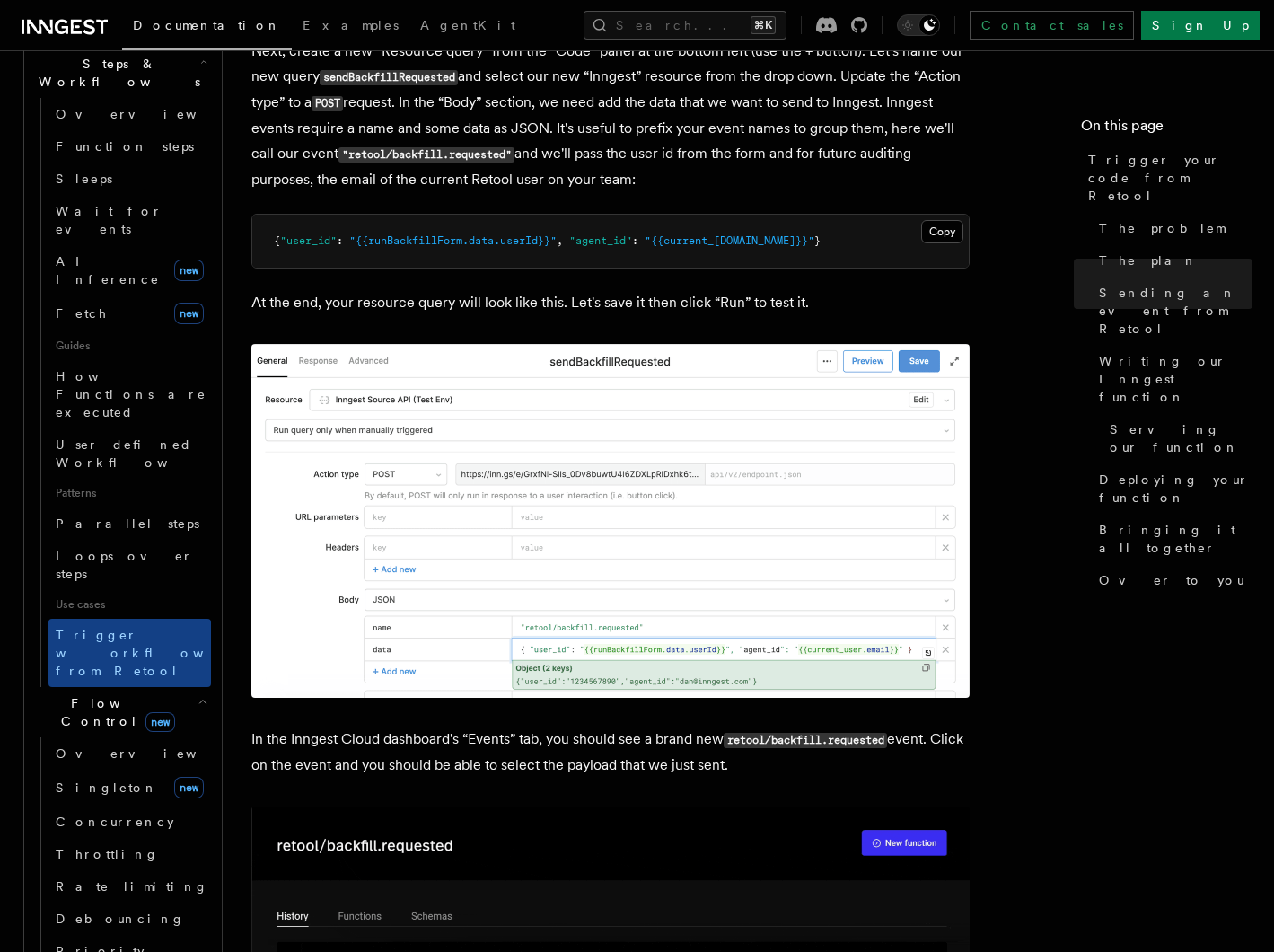
scroll to position [612, 0]
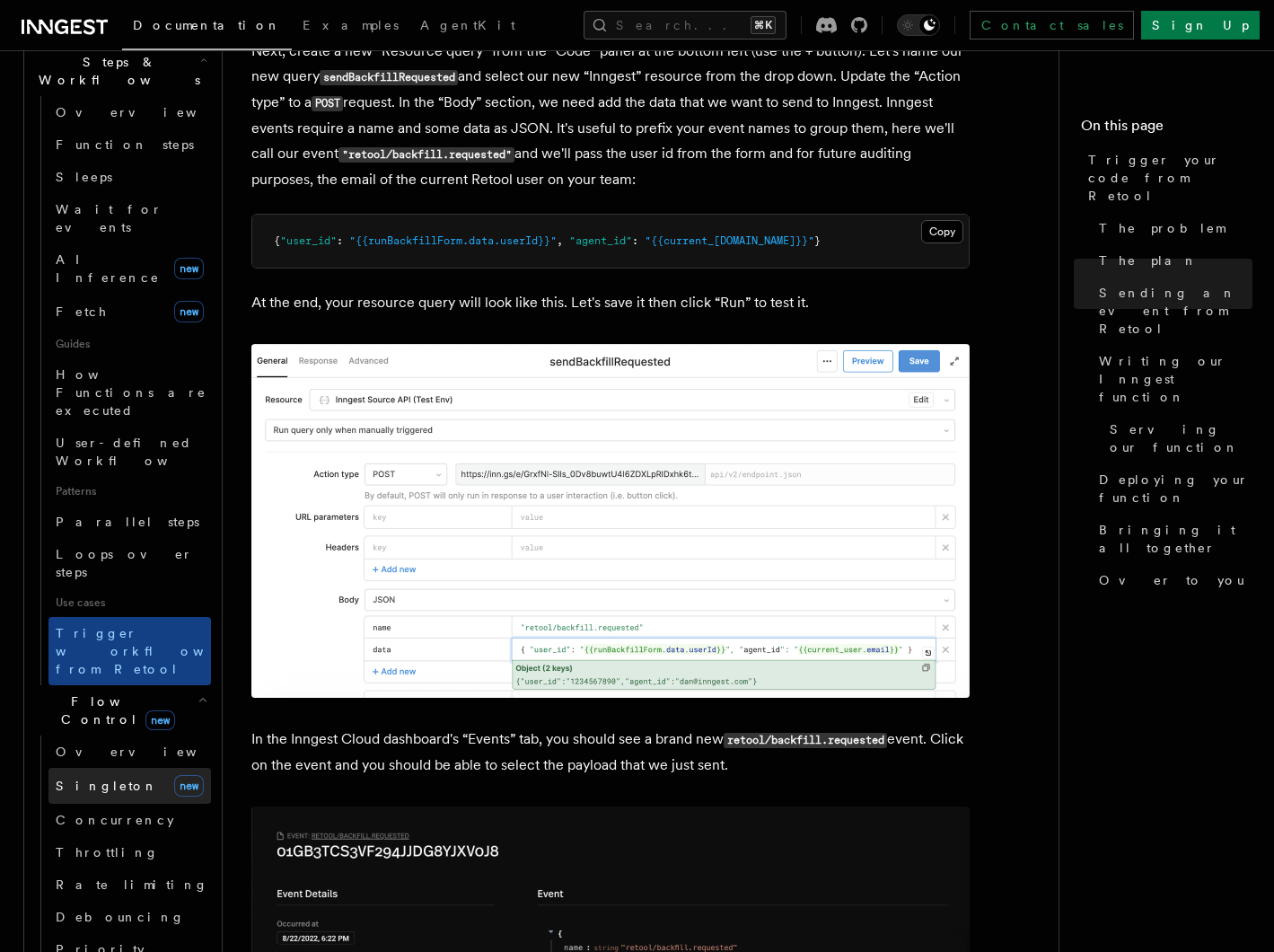
click at [97, 778] on span "Singleton" at bounding box center [107, 785] width 102 height 14
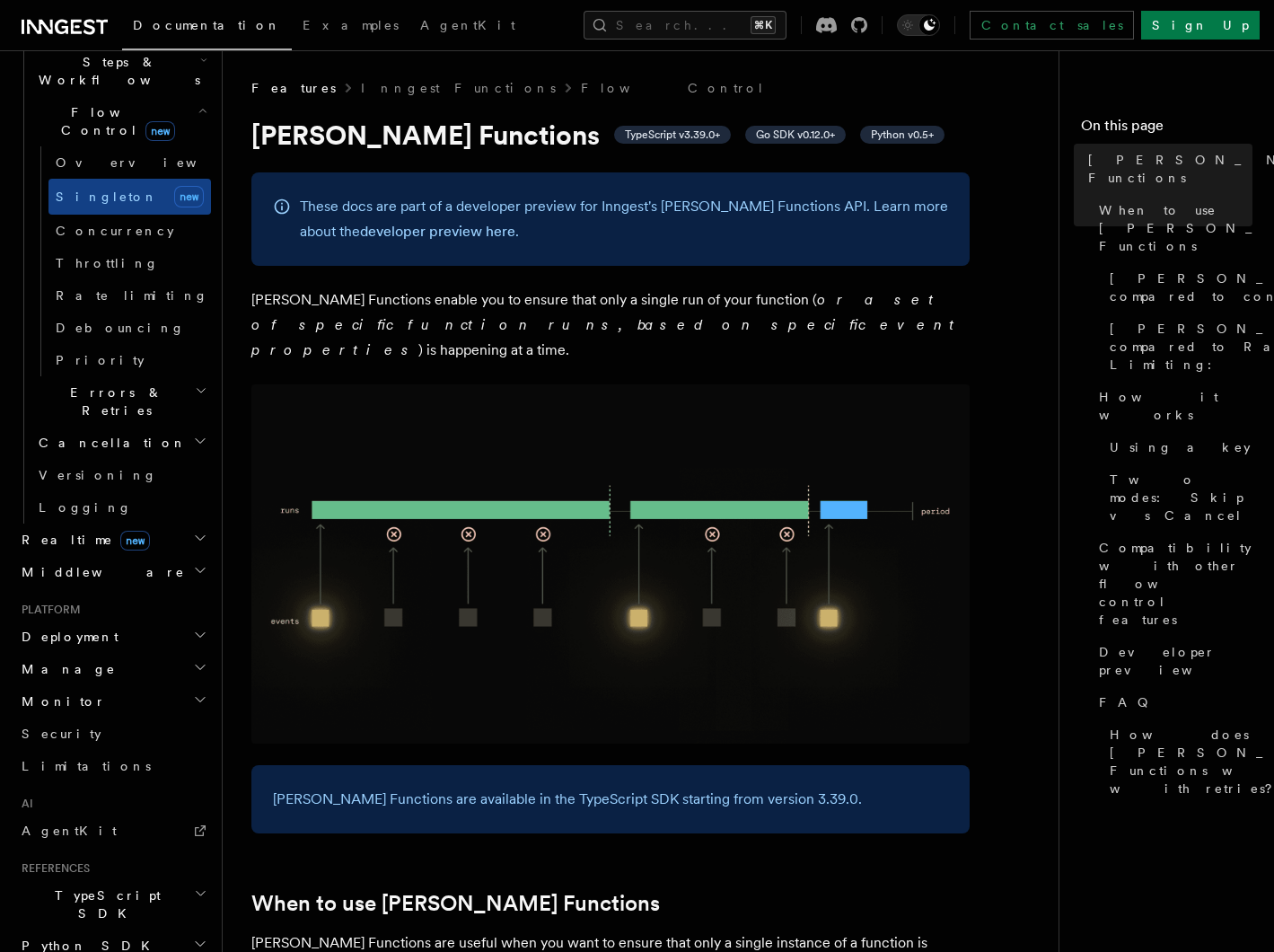
click at [185, 620] on h2 "Deployment" at bounding box center [113, 636] width 197 height 33
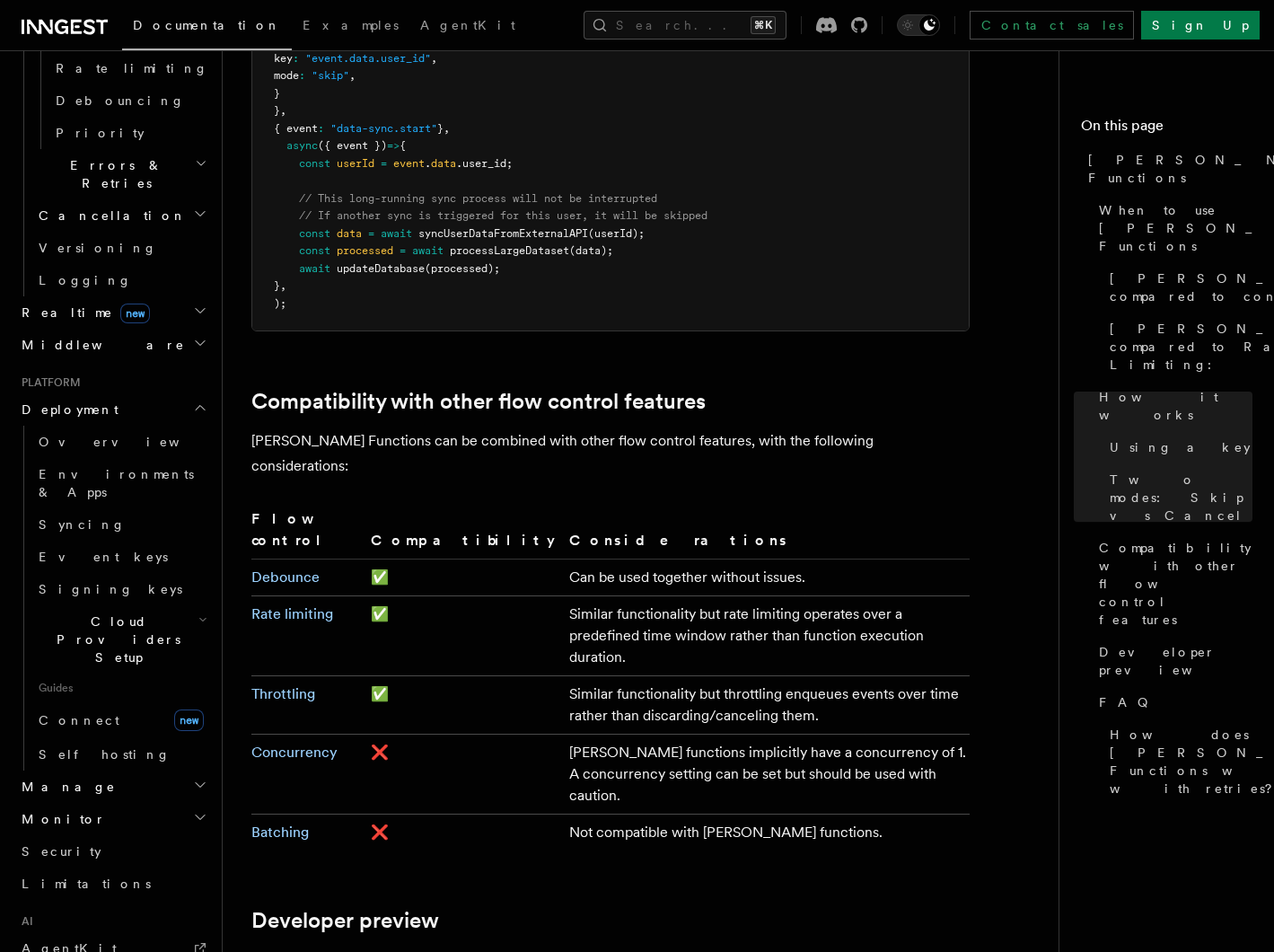
scroll to position [2806, 0]
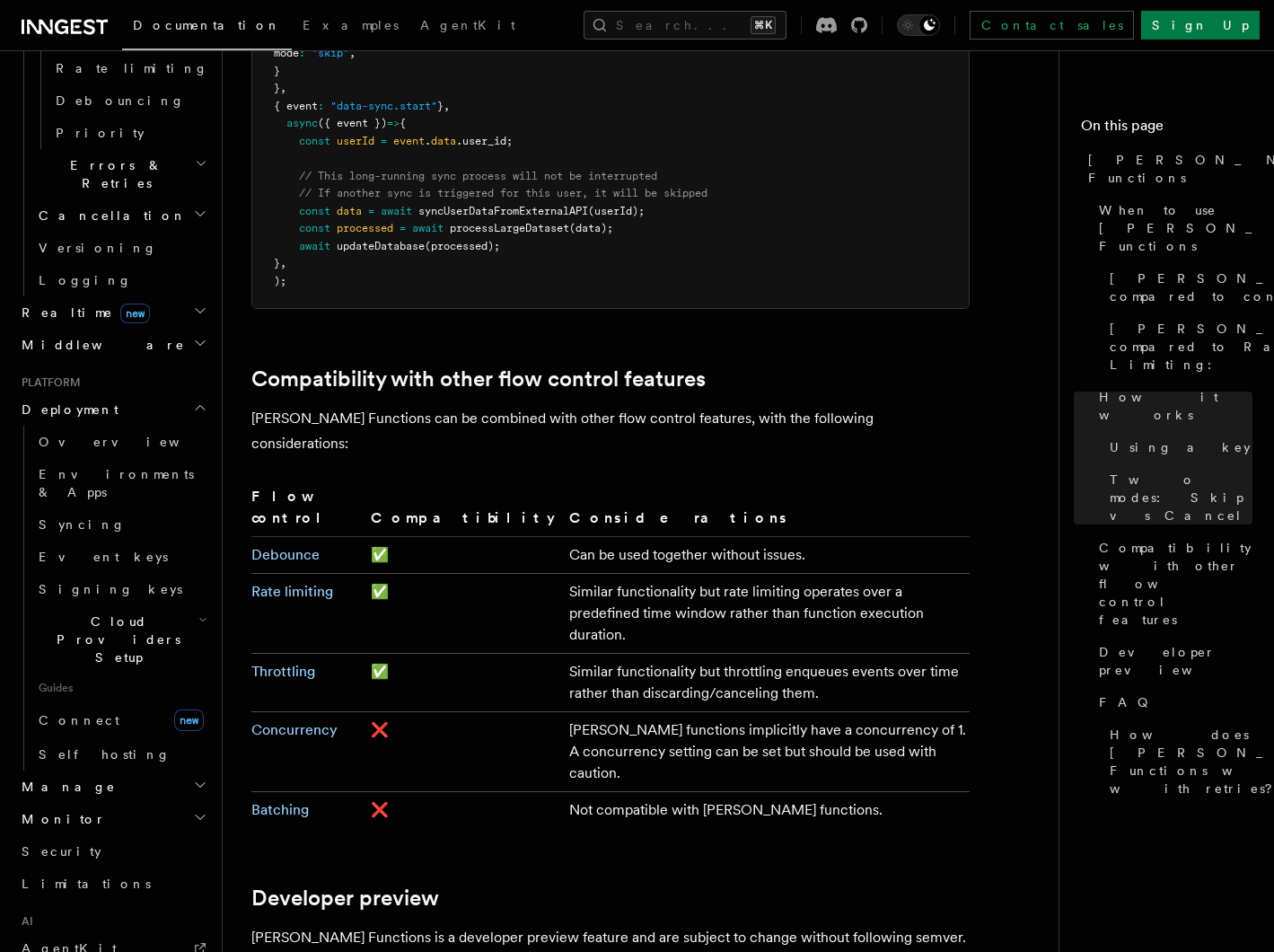
click at [137, 613] on span "Cloud Providers Setup" at bounding box center [115, 640] width 167 height 54
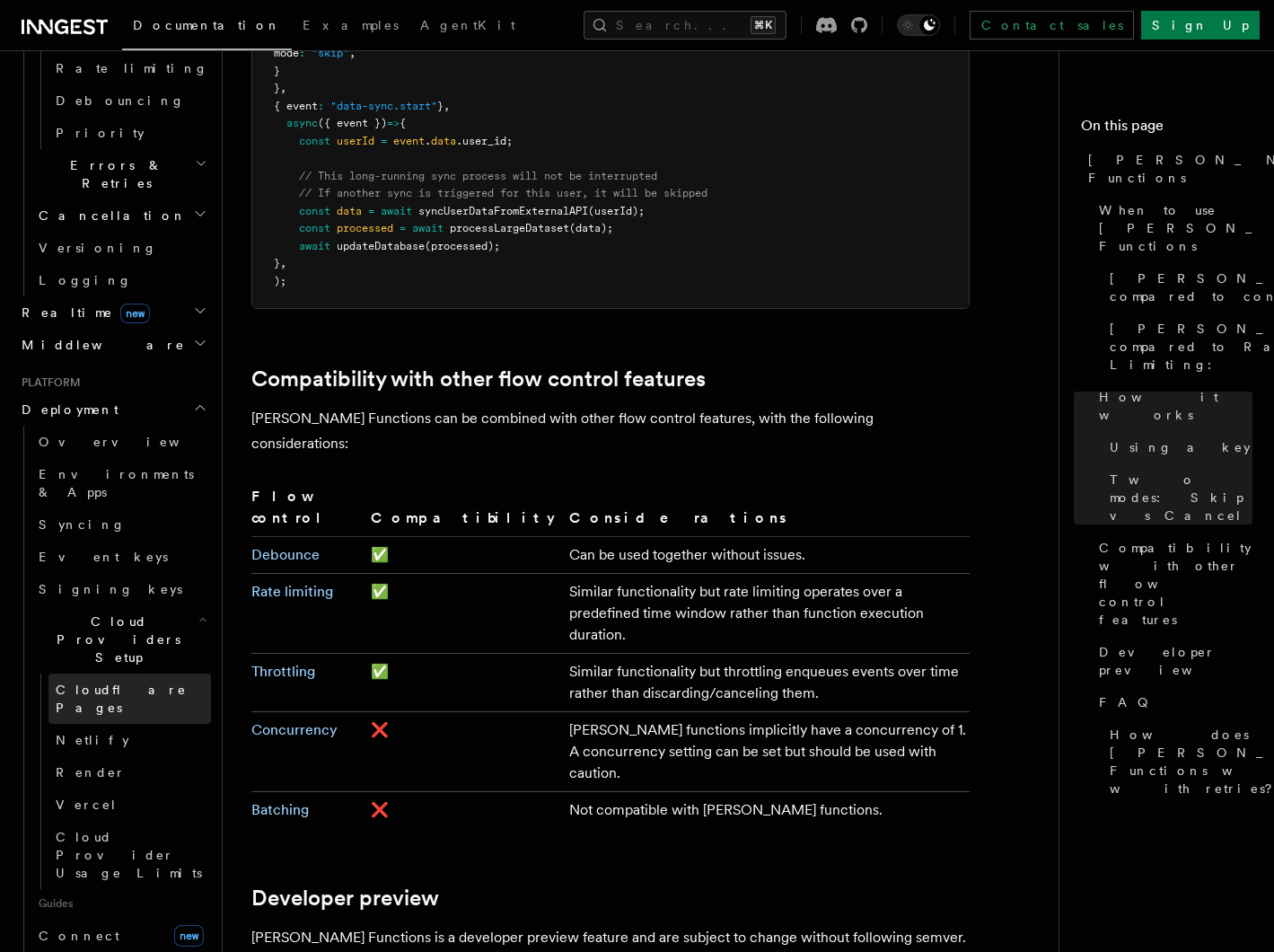
click at [112, 682] on span "Cloudflare Pages" at bounding box center [121, 698] width 131 height 33
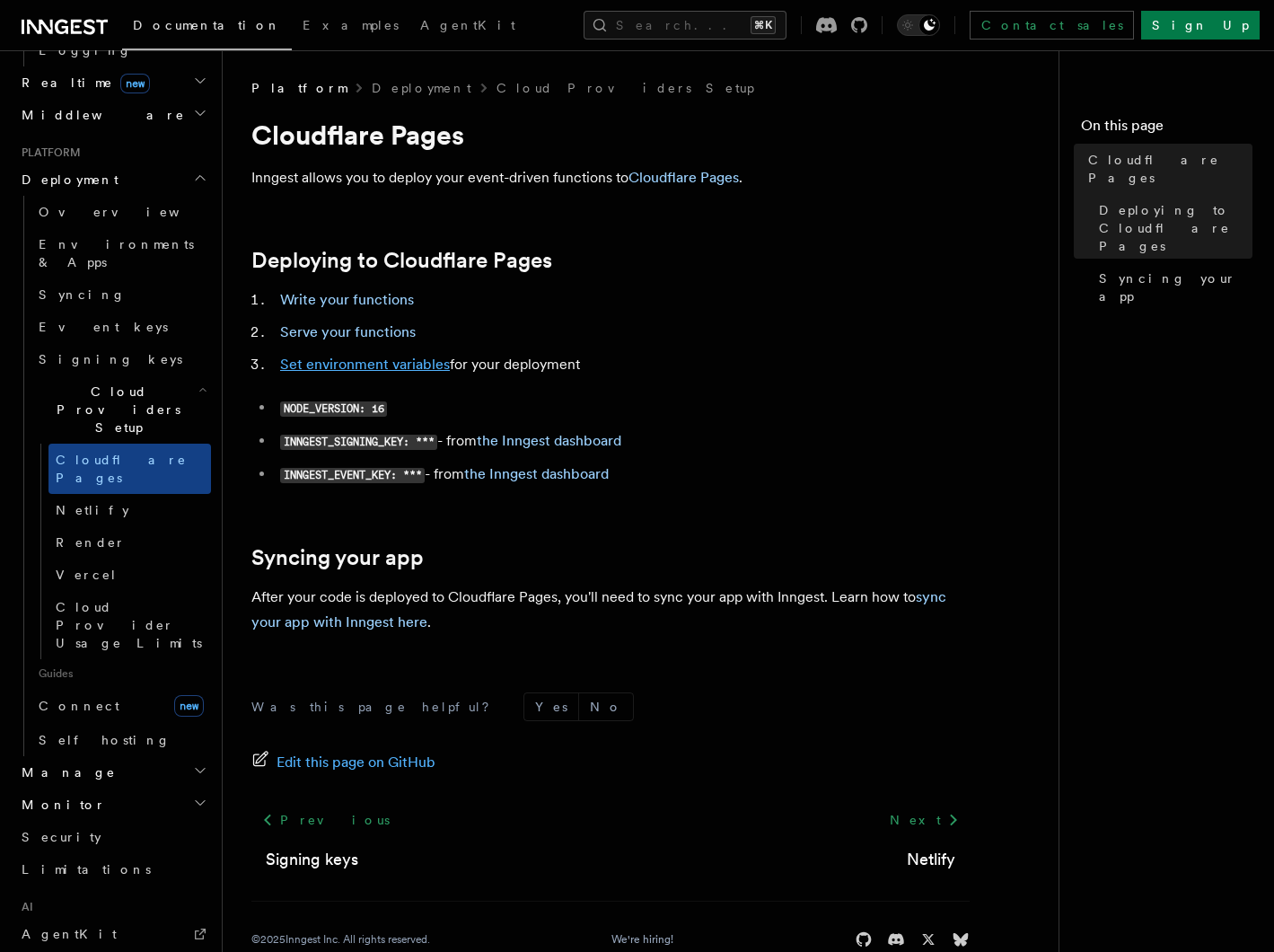
scroll to position [36, 0]
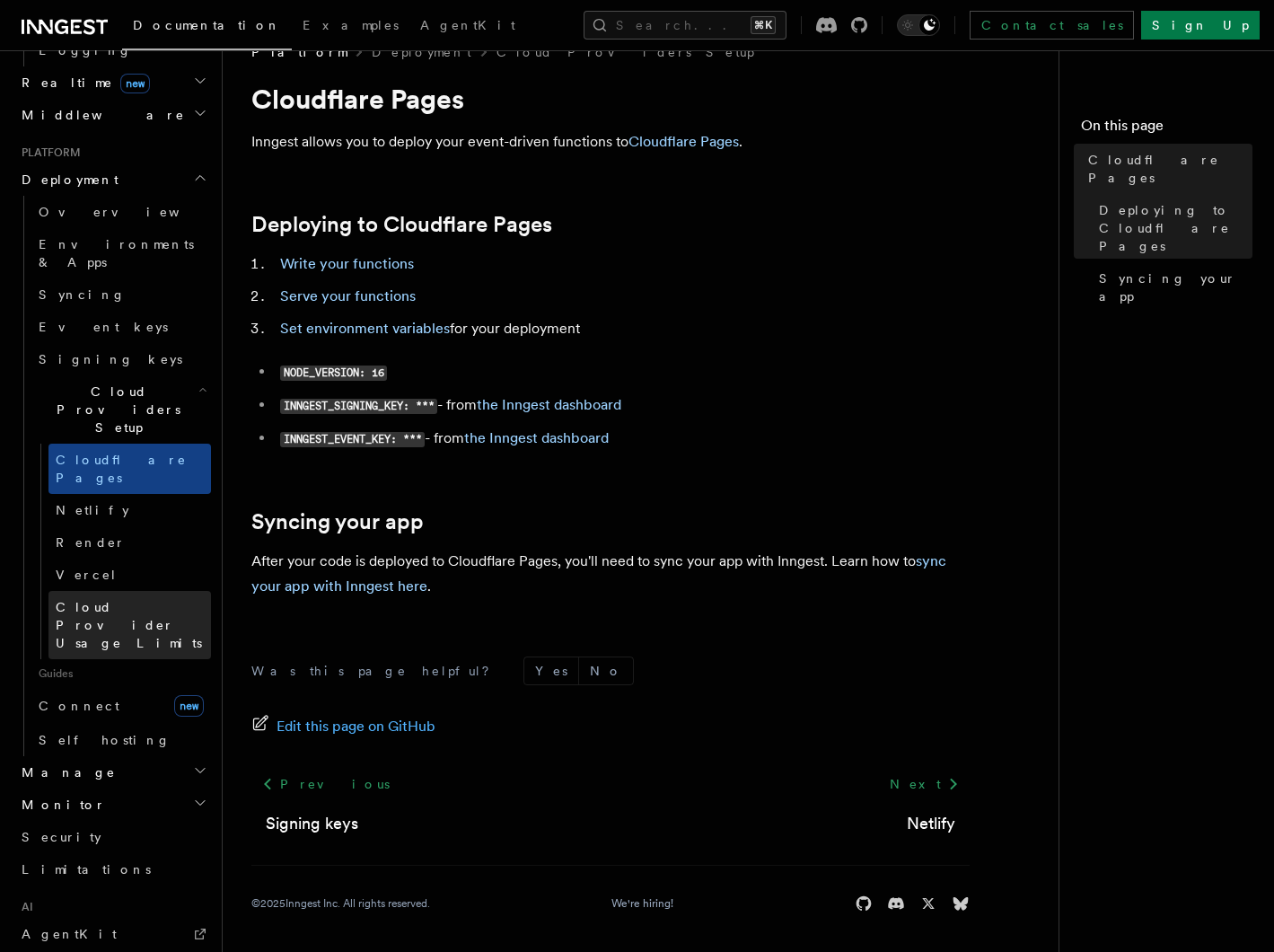
click at [163, 600] on span "Cloud Provider Usage Limits" at bounding box center [128, 625] width 146 height 50
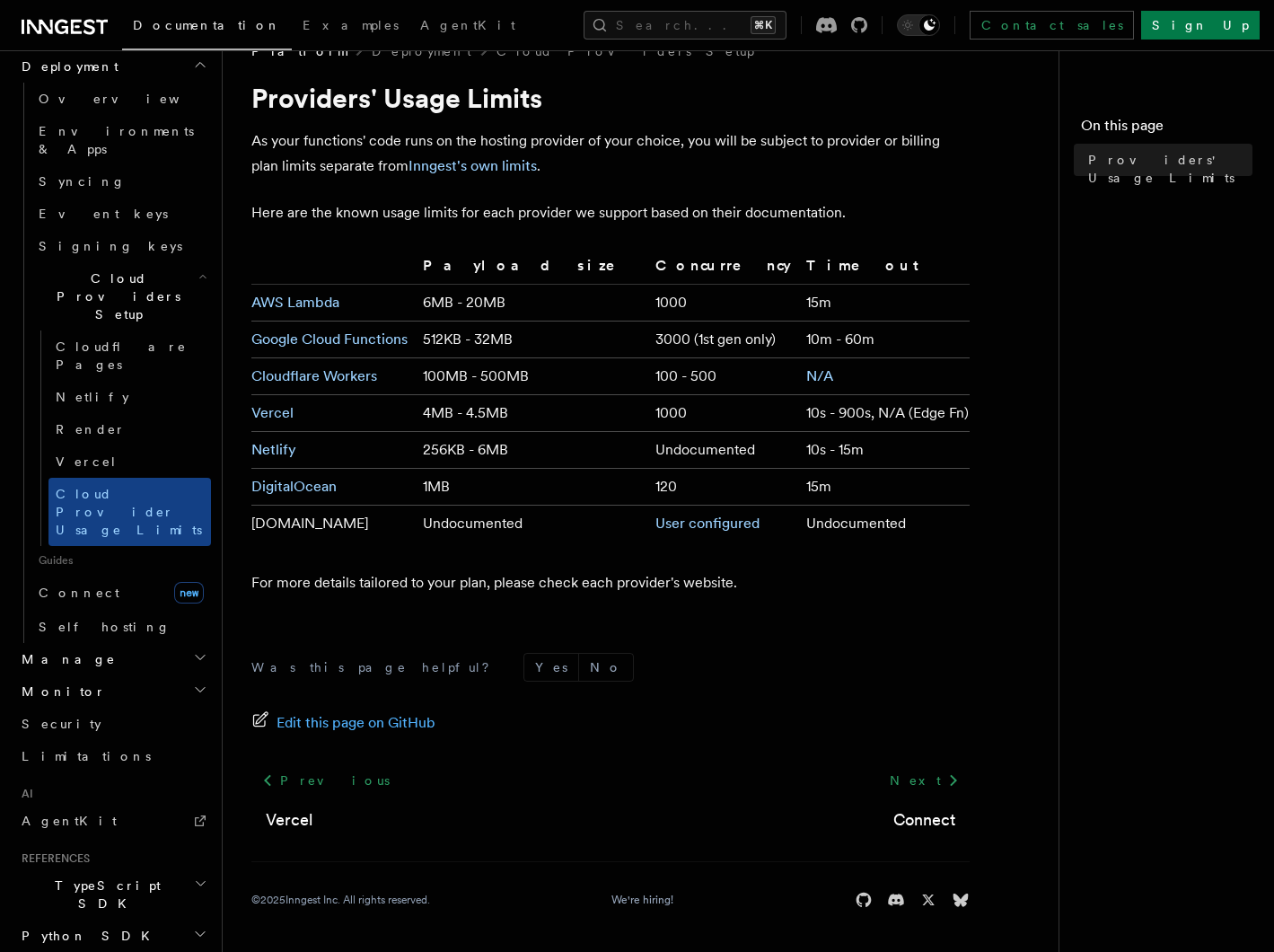
scroll to position [956, 0]
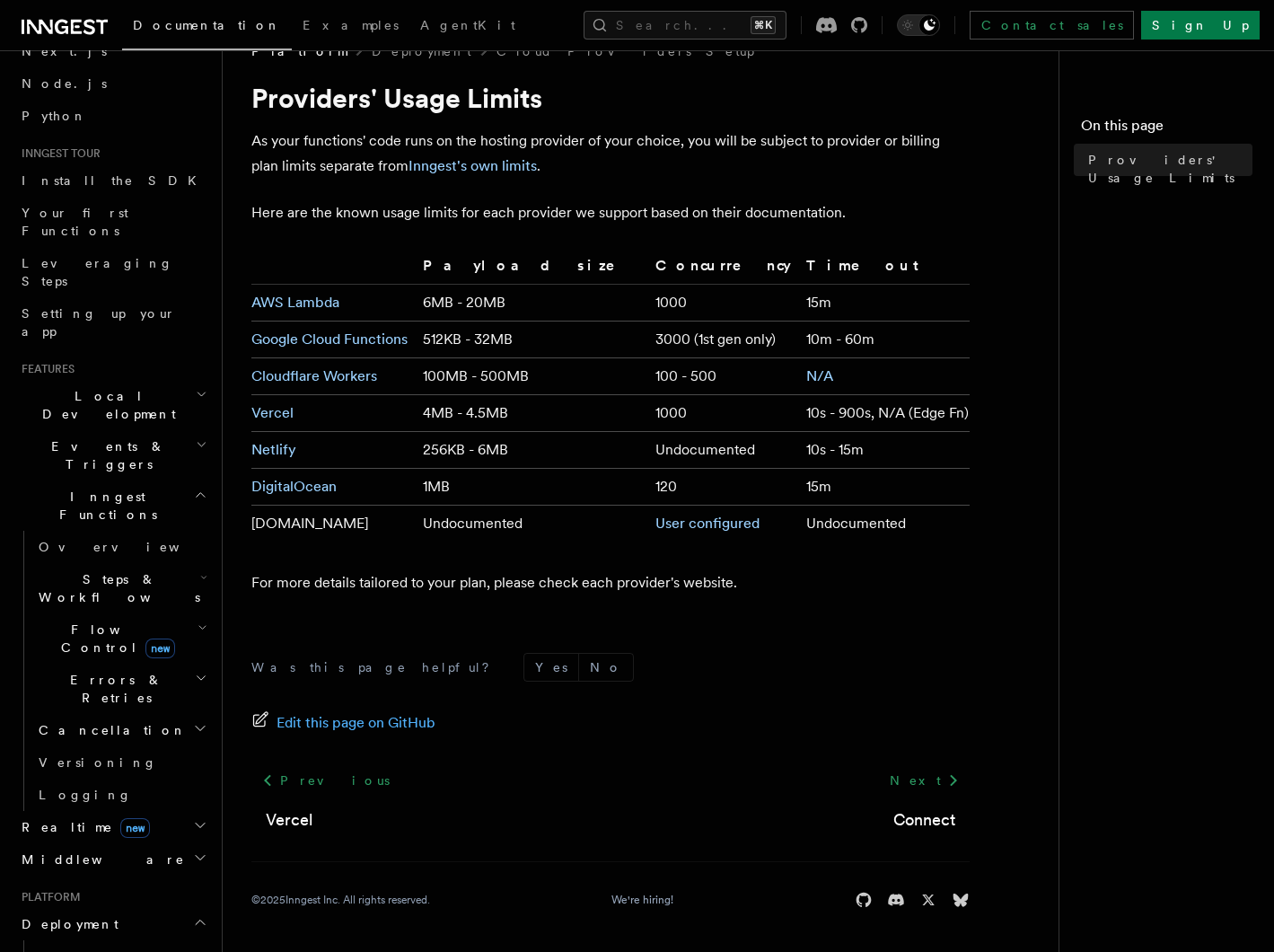
scroll to position [0, 0]
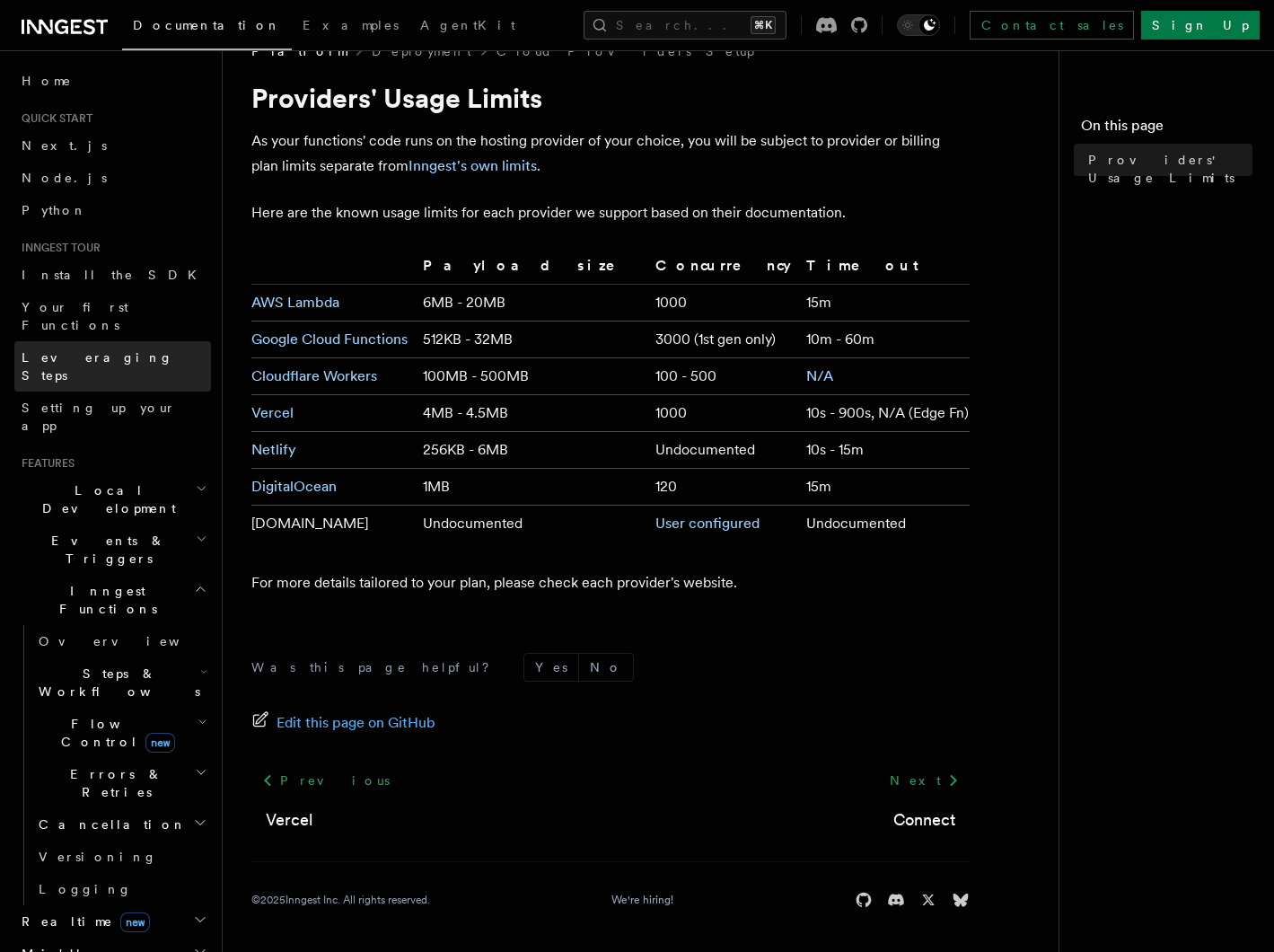
click at [113, 351] on link "Leveraging Steps" at bounding box center [113, 366] width 197 height 50
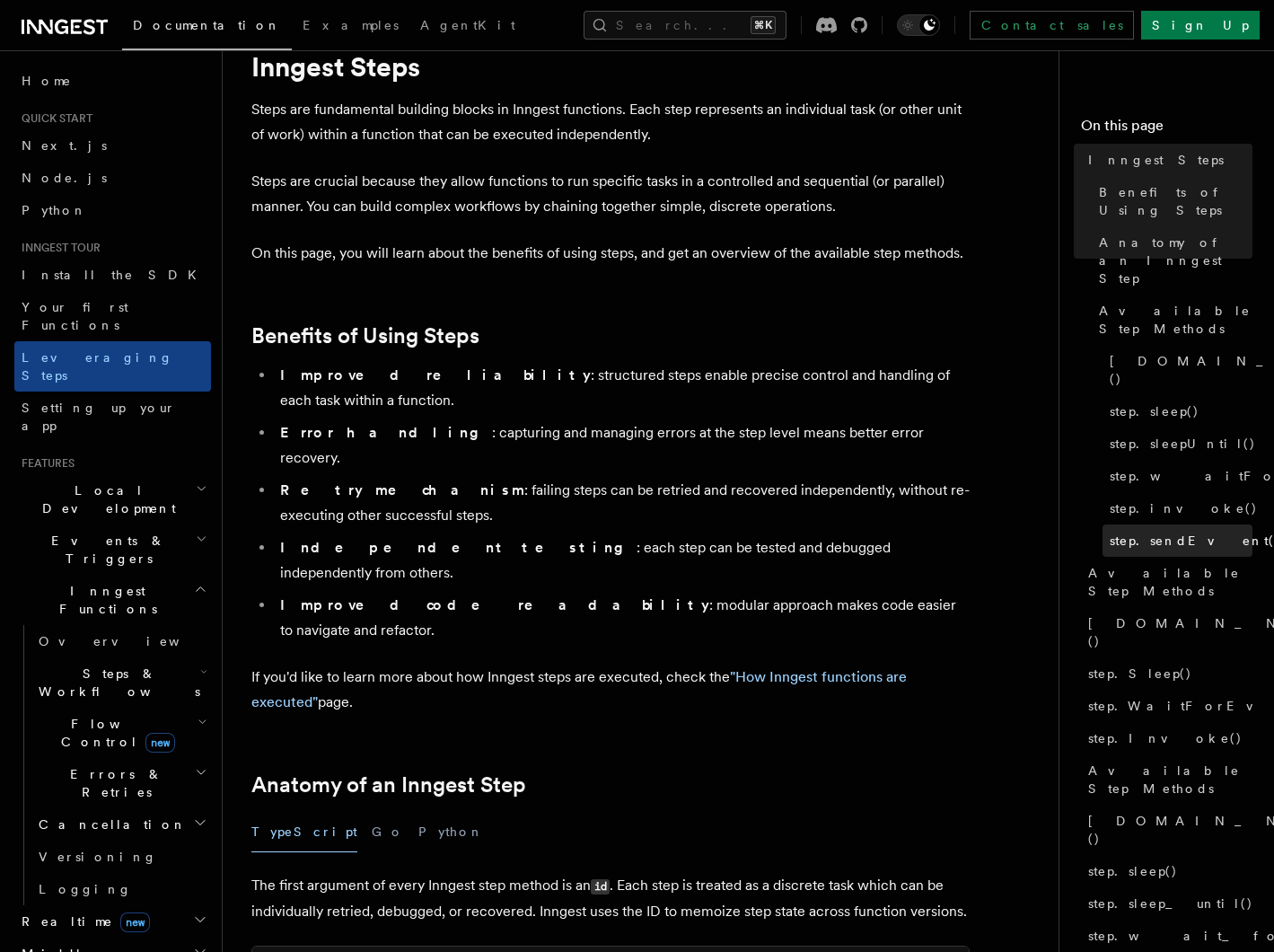
scroll to position [72, 0]
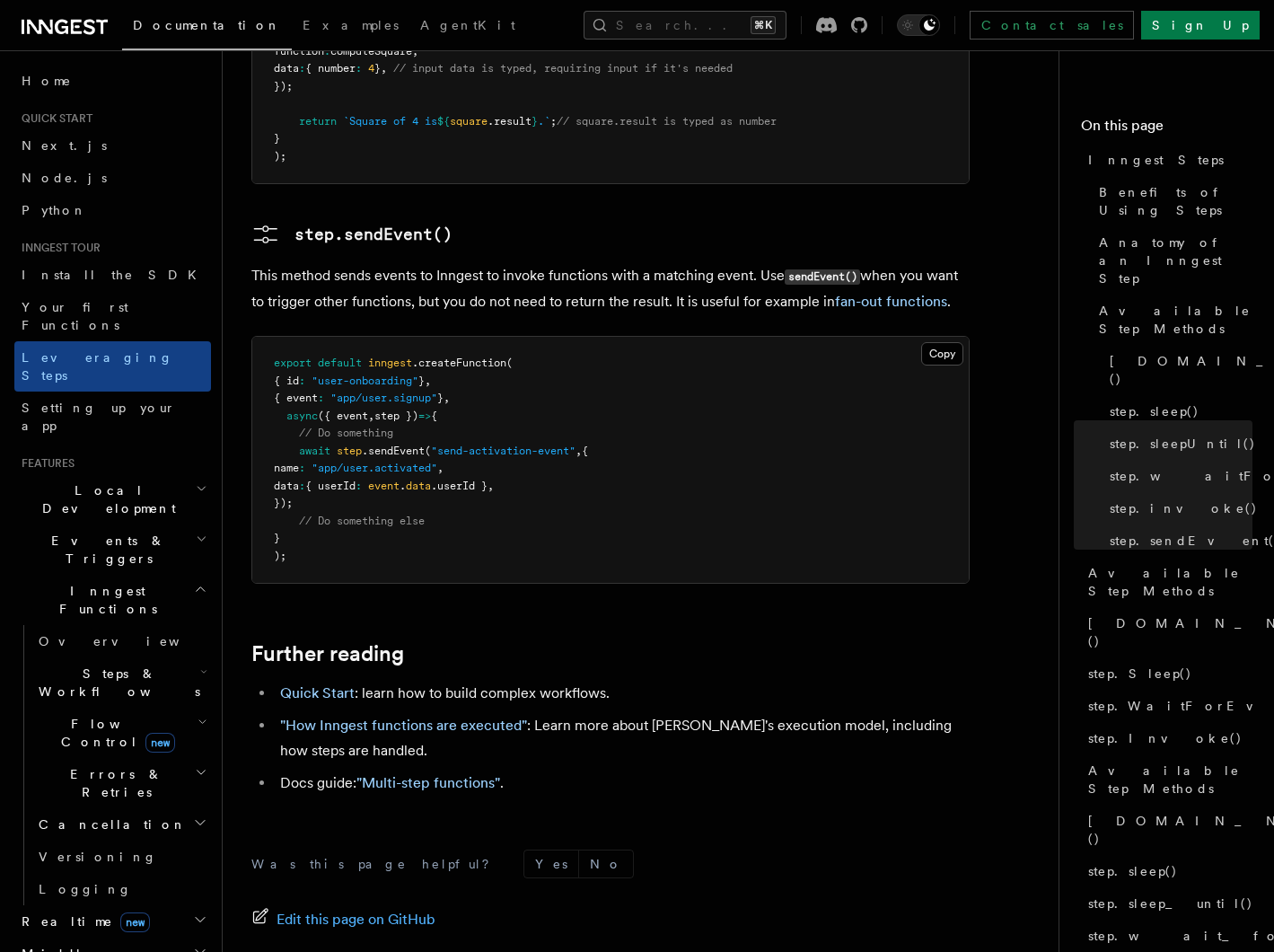
scroll to position [3789, 0]
